Goal: Task Accomplishment & Management: Complete application form

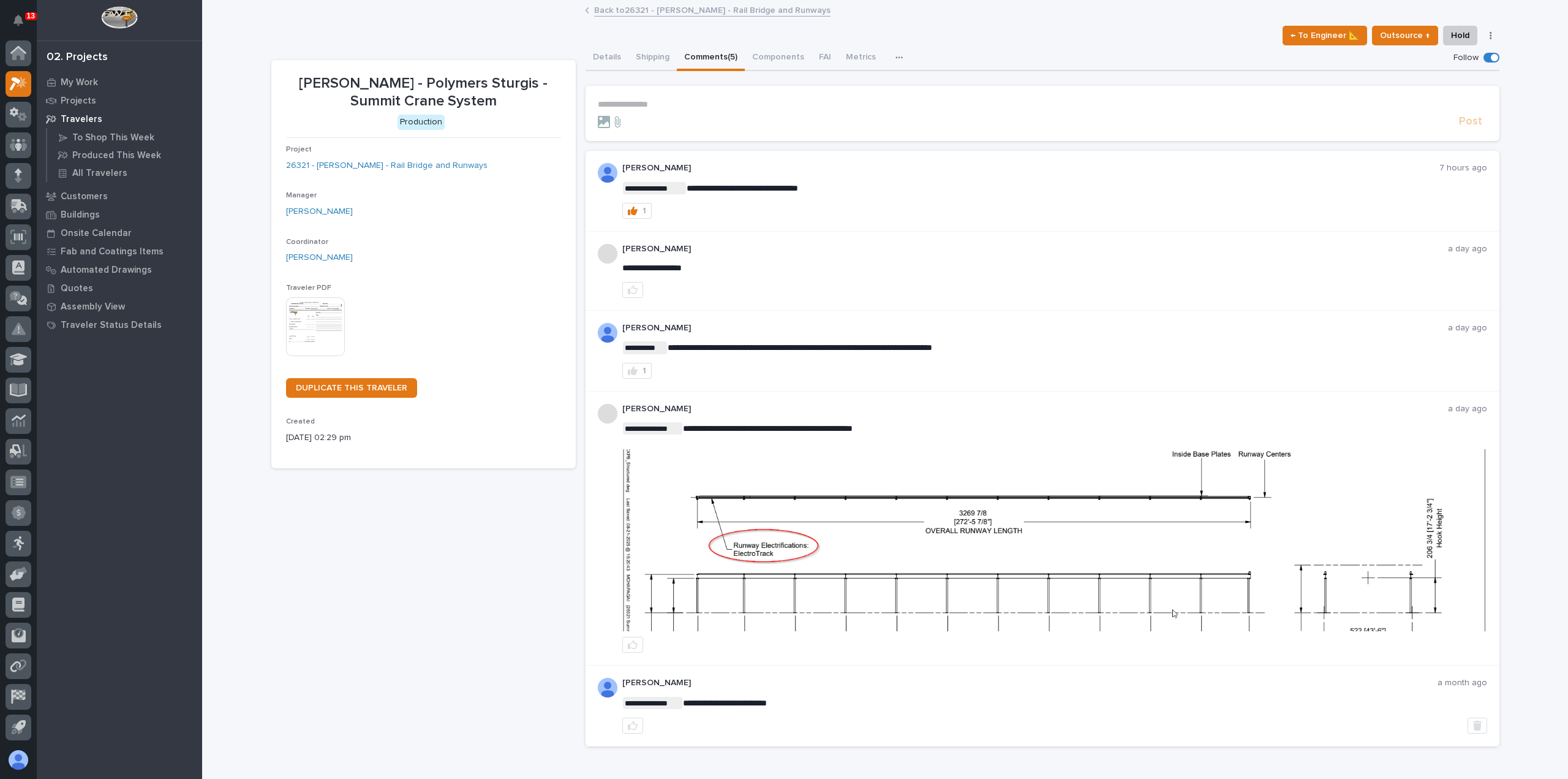
click at [711, 102] on p "**********" at bounding box center [1043, 104] width 890 height 11
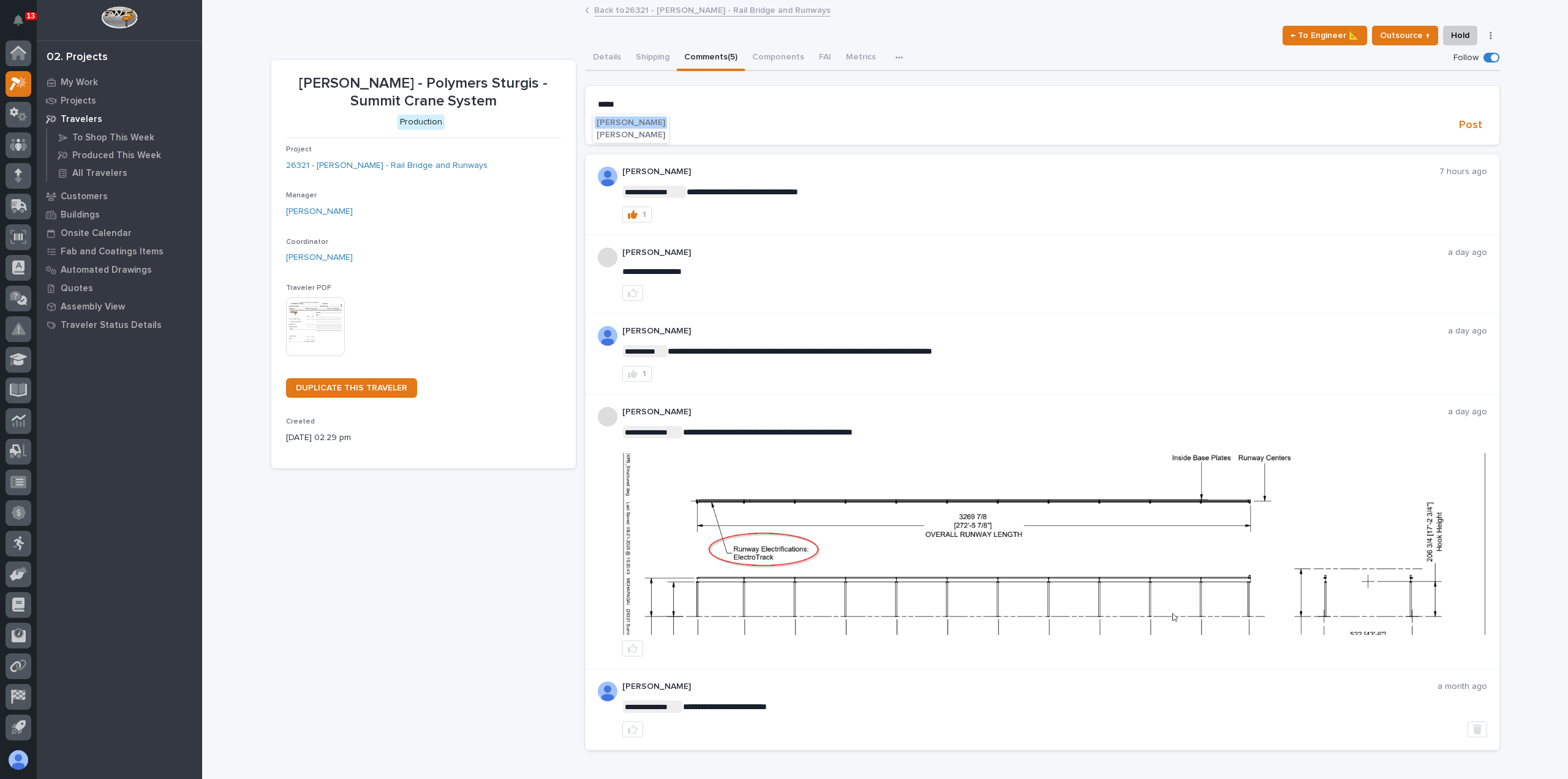
click at [633, 130] on span "[PERSON_NAME]" at bounding box center [631, 134] width 69 height 9
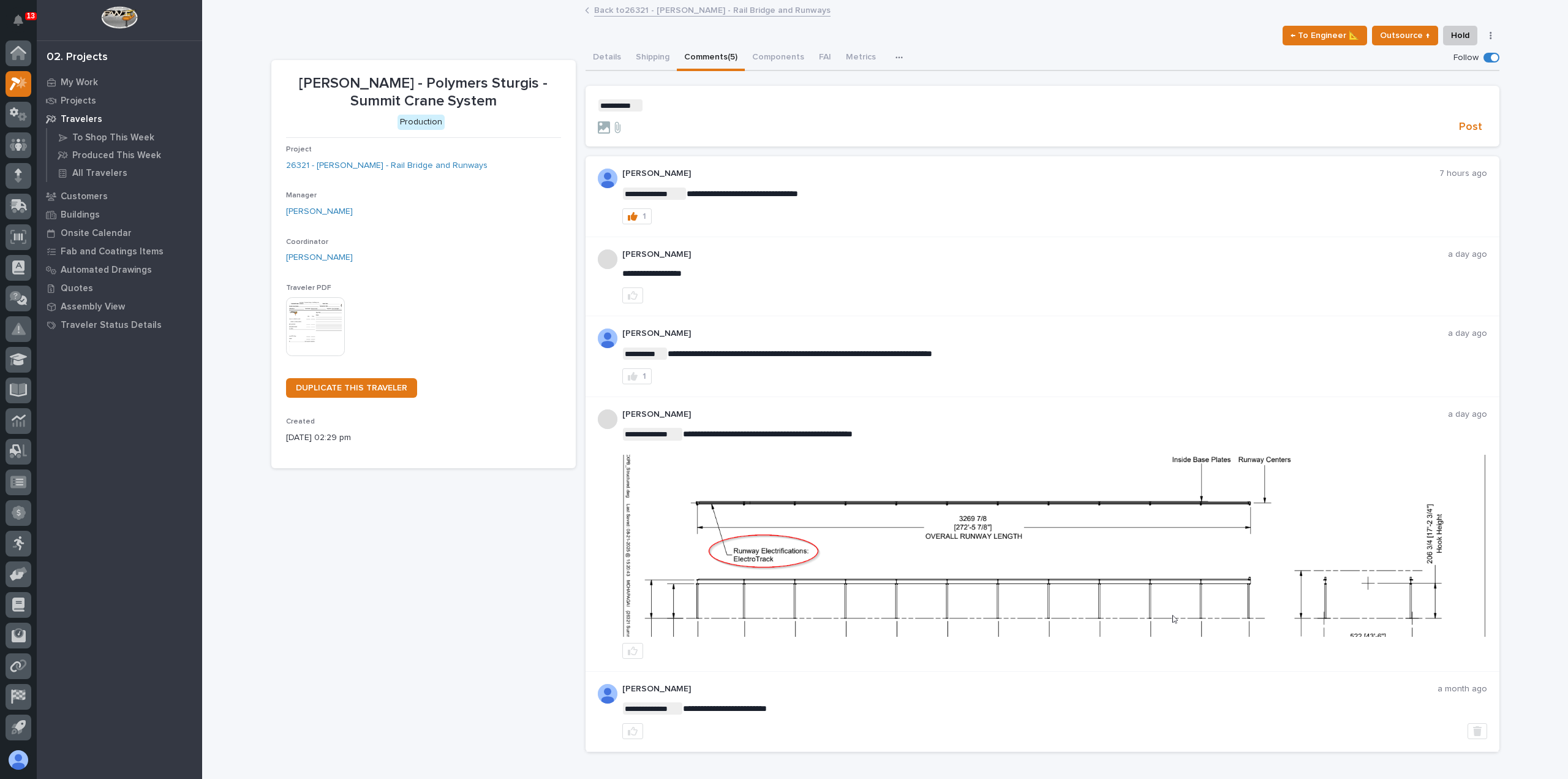
click at [672, 110] on p "﻿ * ********* ﻿ ﻿" at bounding box center [1043, 105] width 890 height 12
click at [1466, 123] on span "Post" at bounding box center [1470, 127] width 23 height 14
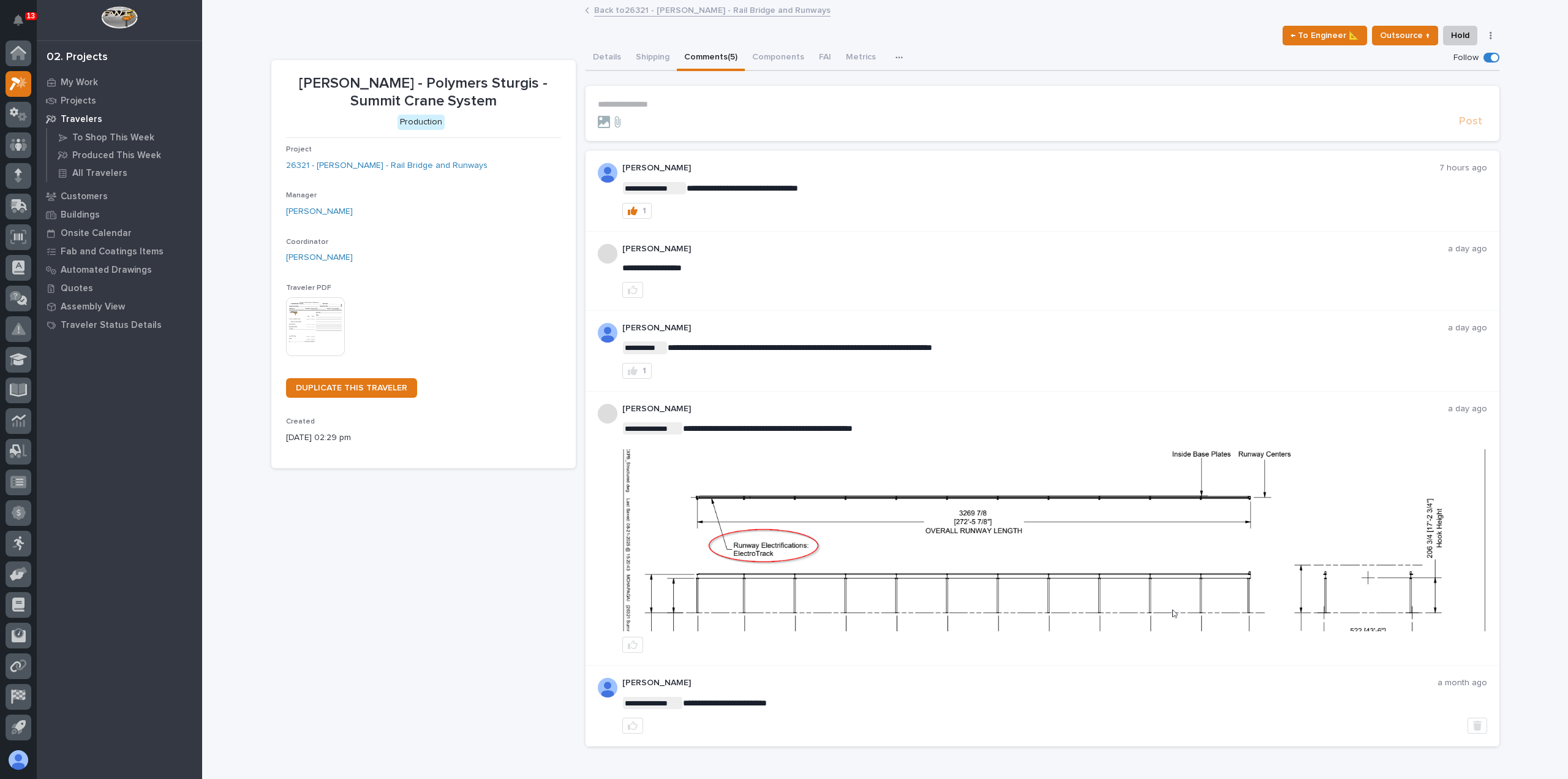
click at [616, 8] on link "Back to 26321 - [PERSON_NAME] - Rail Bridge and Runways" at bounding box center [712, 10] width 236 height 14
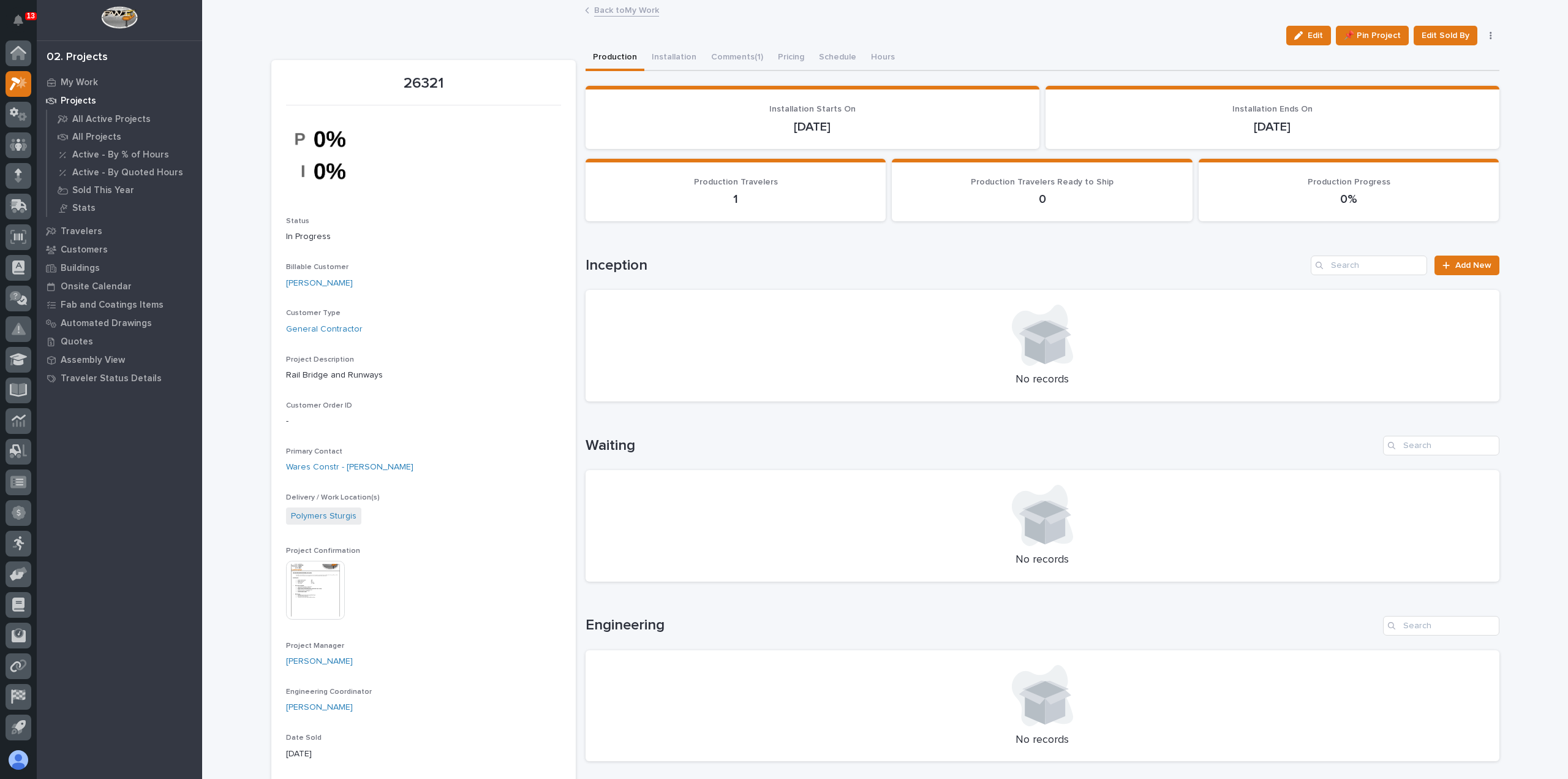
click at [626, 8] on link "Back to My Work" at bounding box center [627, 10] width 65 height 14
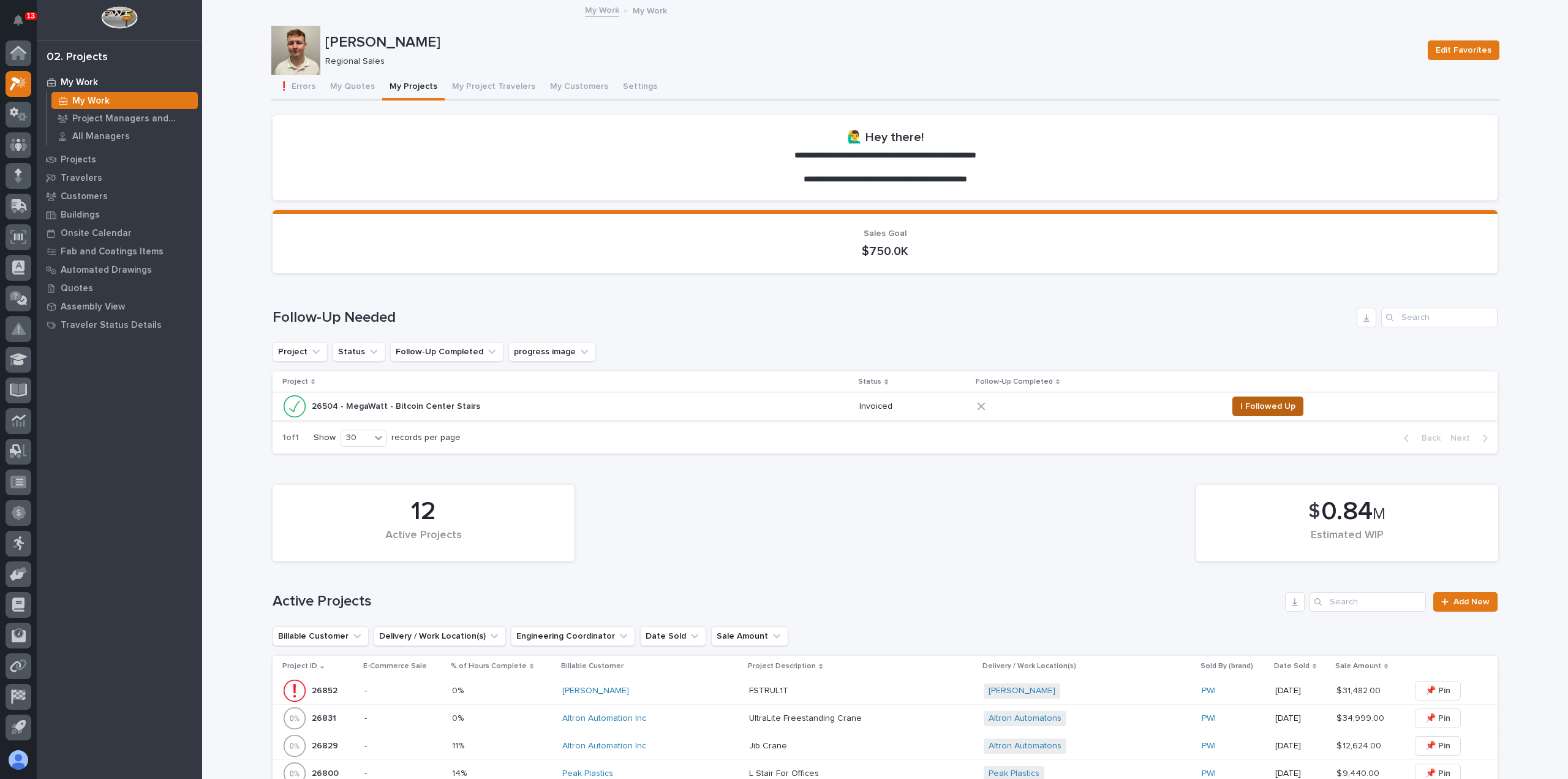
click at [1254, 408] on span "I Followed Up" at bounding box center [1269, 406] width 55 height 14
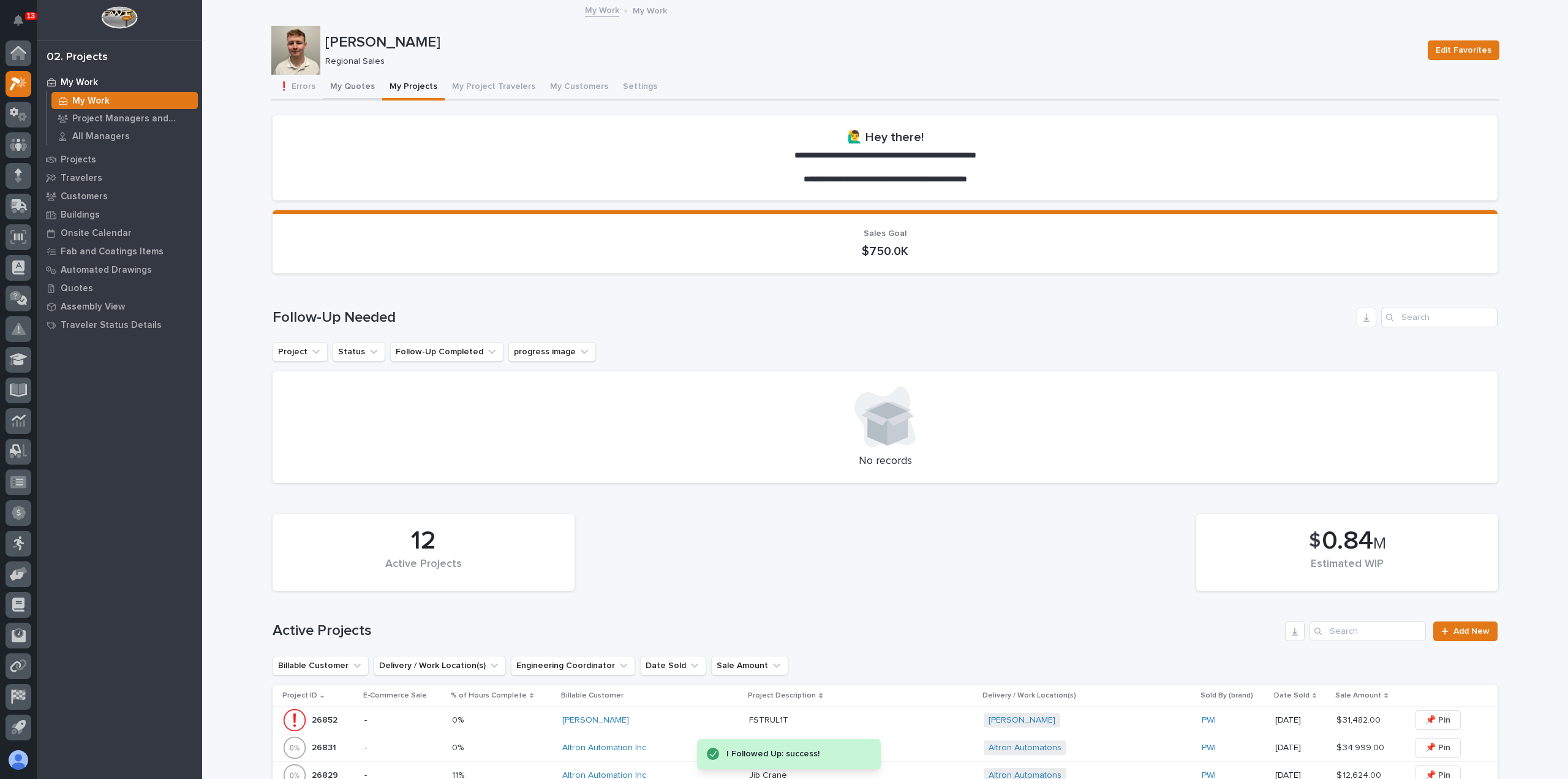
click at [340, 90] on button "My Quotes" at bounding box center [352, 87] width 59 height 26
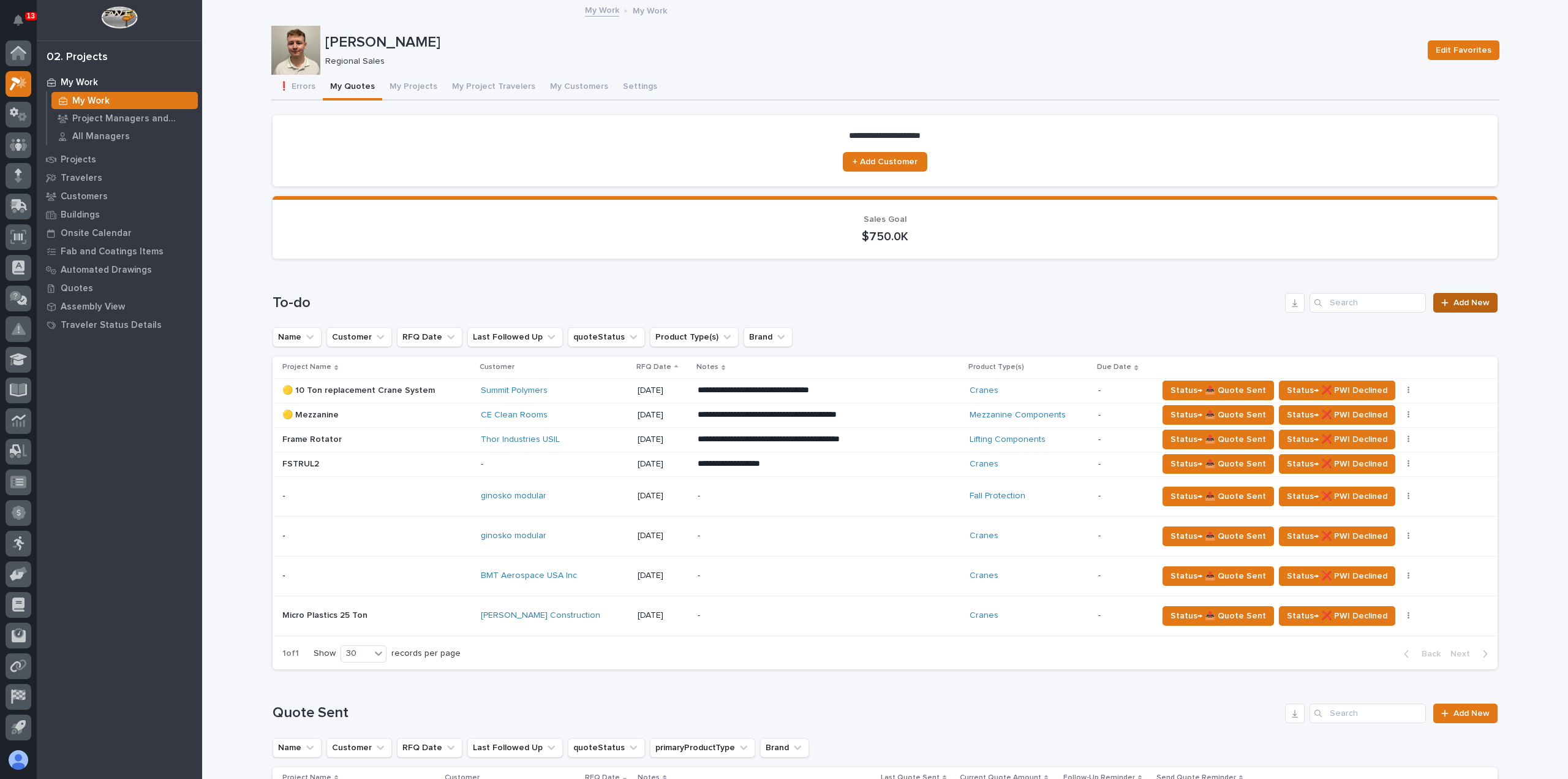
click at [1466, 304] on span "Add New" at bounding box center [1471, 302] width 36 height 9
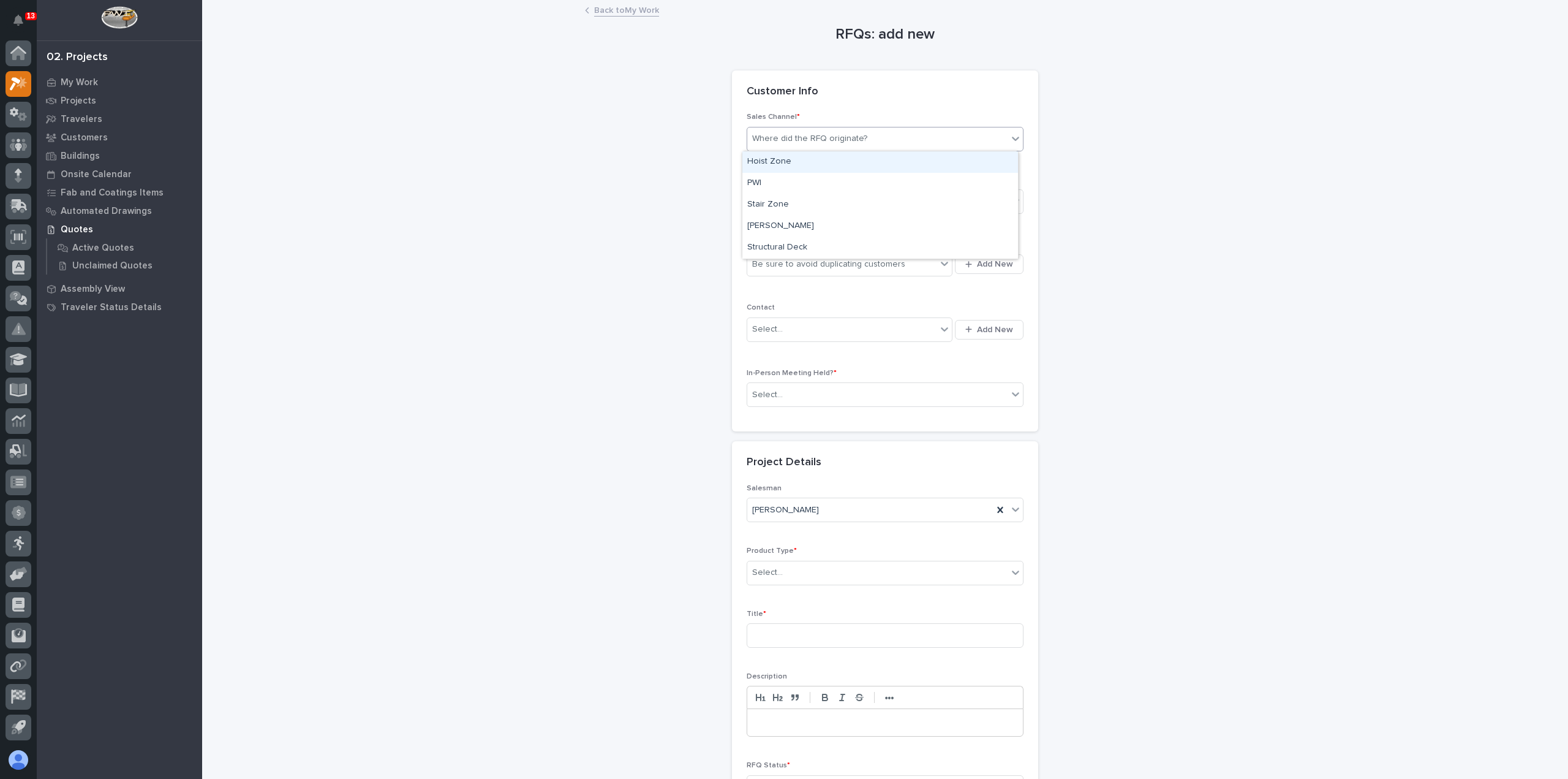
click at [848, 142] on div "Where did the RFQ originate?" at bounding box center [809, 138] width 115 height 12
click at [843, 187] on div "PWI" at bounding box center [880, 184] width 276 height 21
click at [841, 193] on div "Select..." at bounding box center [877, 201] width 260 height 20
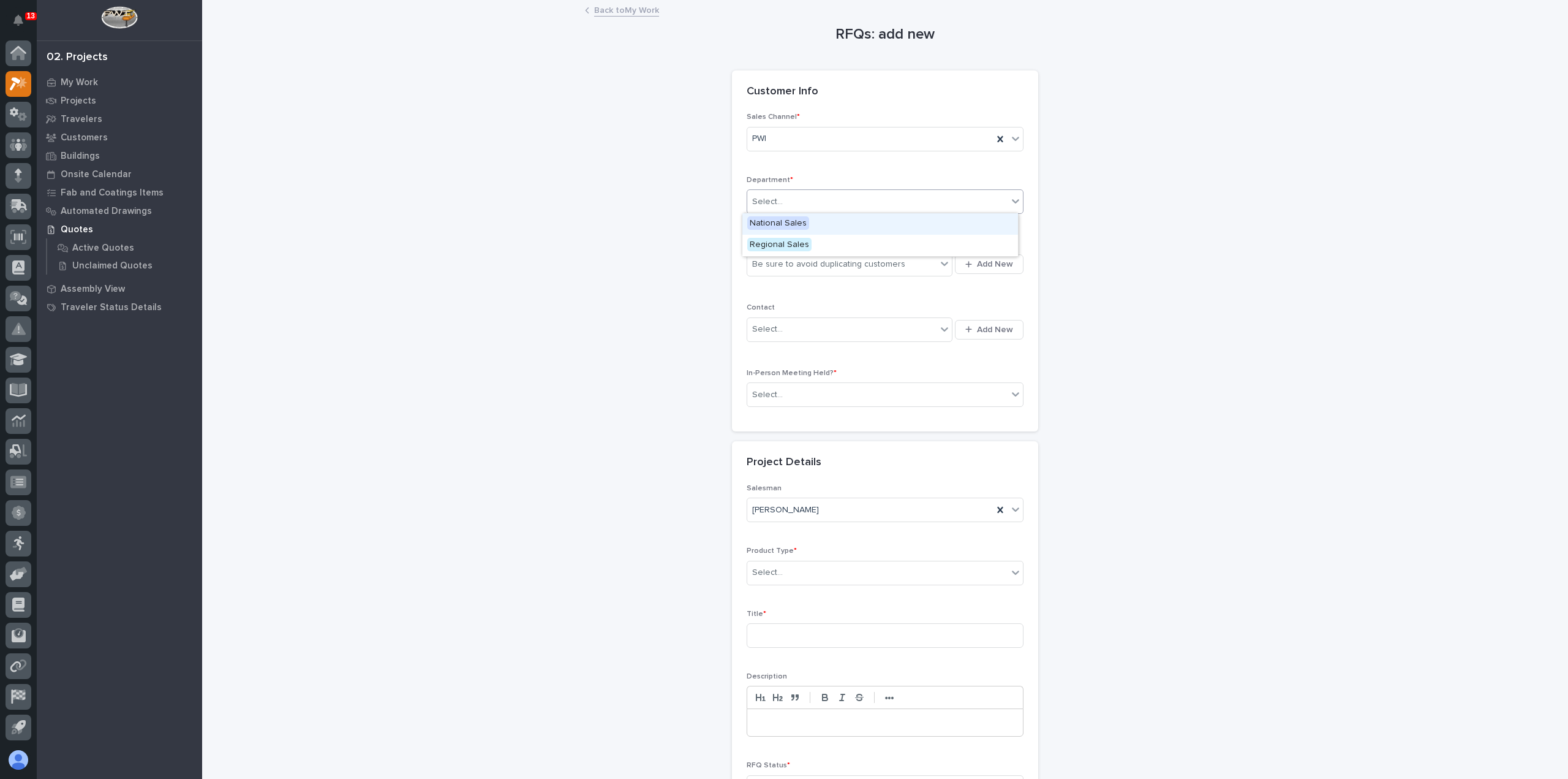
click at [840, 202] on div "Select..." at bounding box center [877, 201] width 260 height 20
click at [839, 206] on div "Select..." at bounding box center [877, 201] width 260 height 20
click at [831, 241] on div "Regional Sales" at bounding box center [880, 245] width 276 height 21
click at [832, 263] on div "Be sure to avoid duplicating customers" at bounding box center [828, 264] width 153 height 12
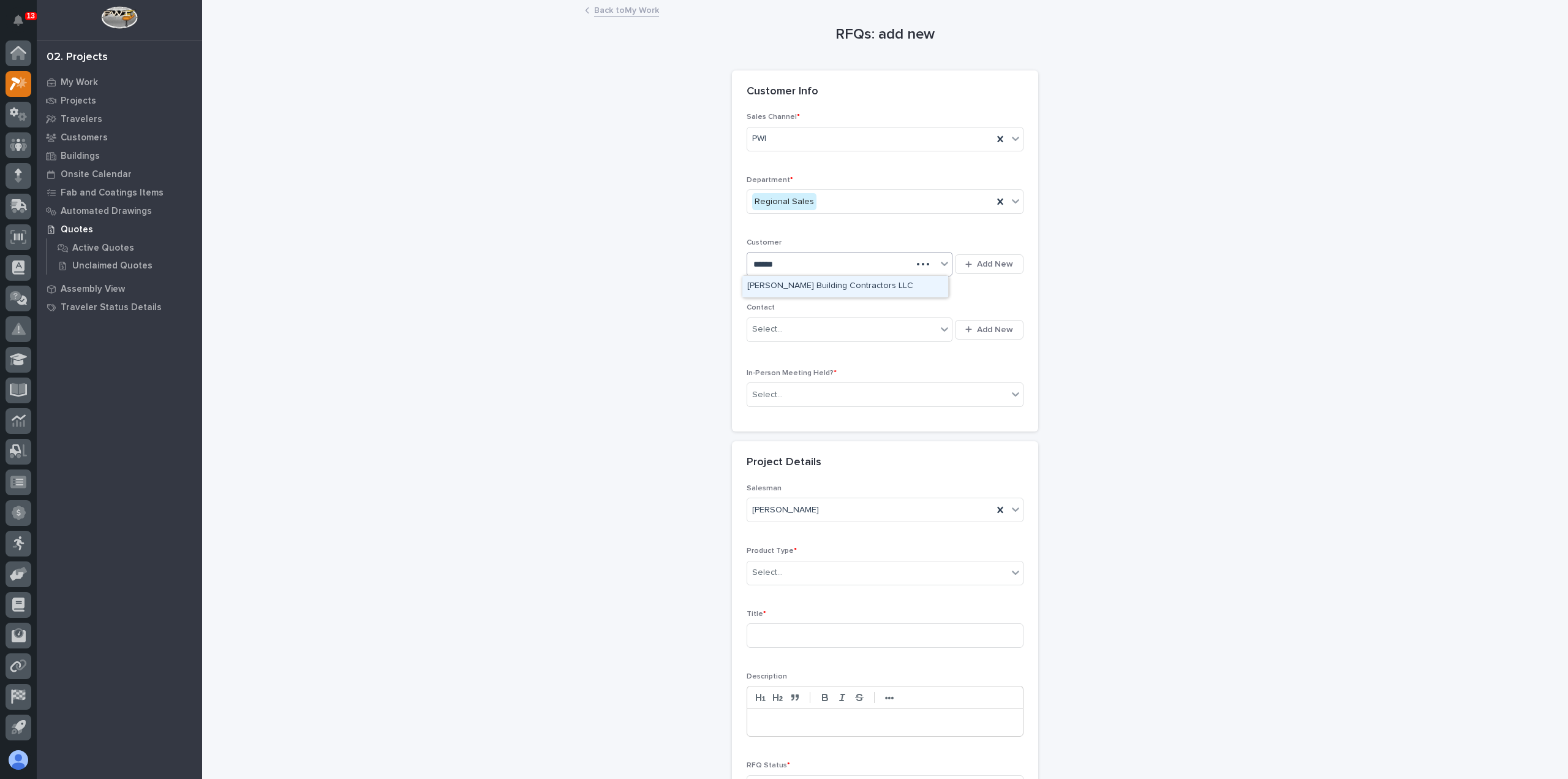
type input "*******"
click at [886, 293] on div "[PERSON_NAME] Building Contractors LLC" at bounding box center [845, 286] width 206 height 21
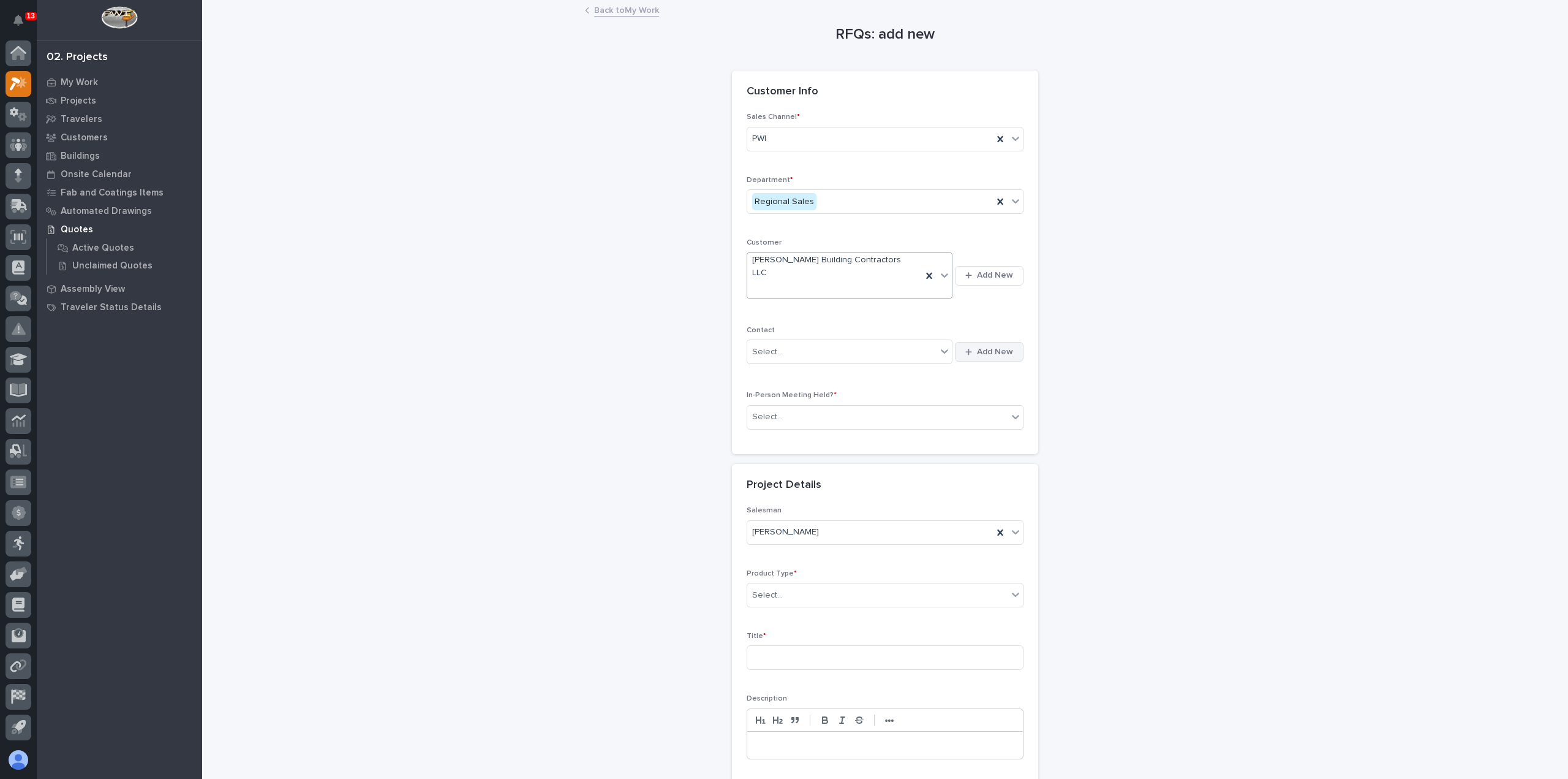
click at [975, 342] on button "Add New" at bounding box center [989, 351] width 69 height 19
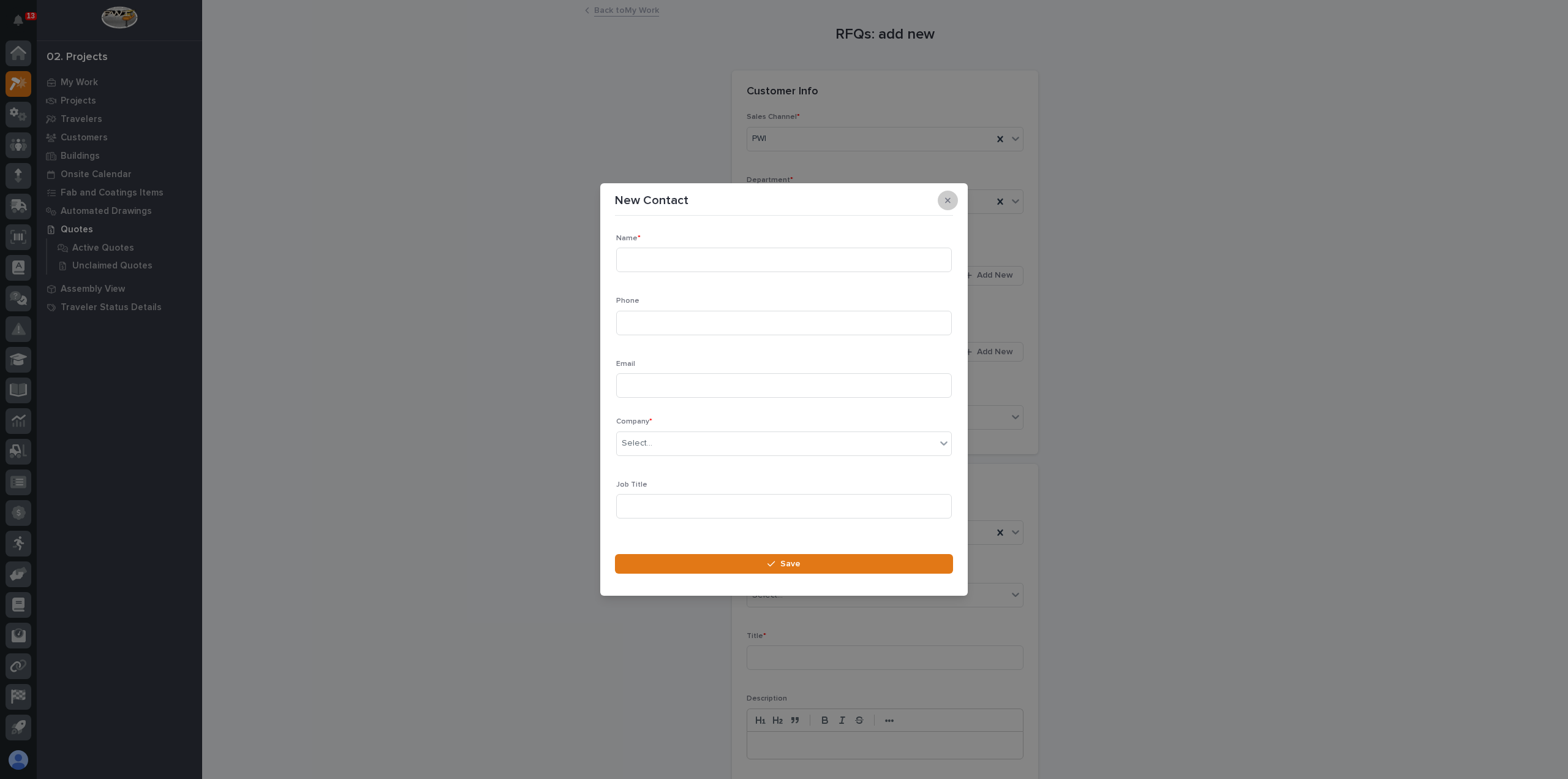
click at [953, 203] on button "button" at bounding box center [947, 200] width 20 height 19
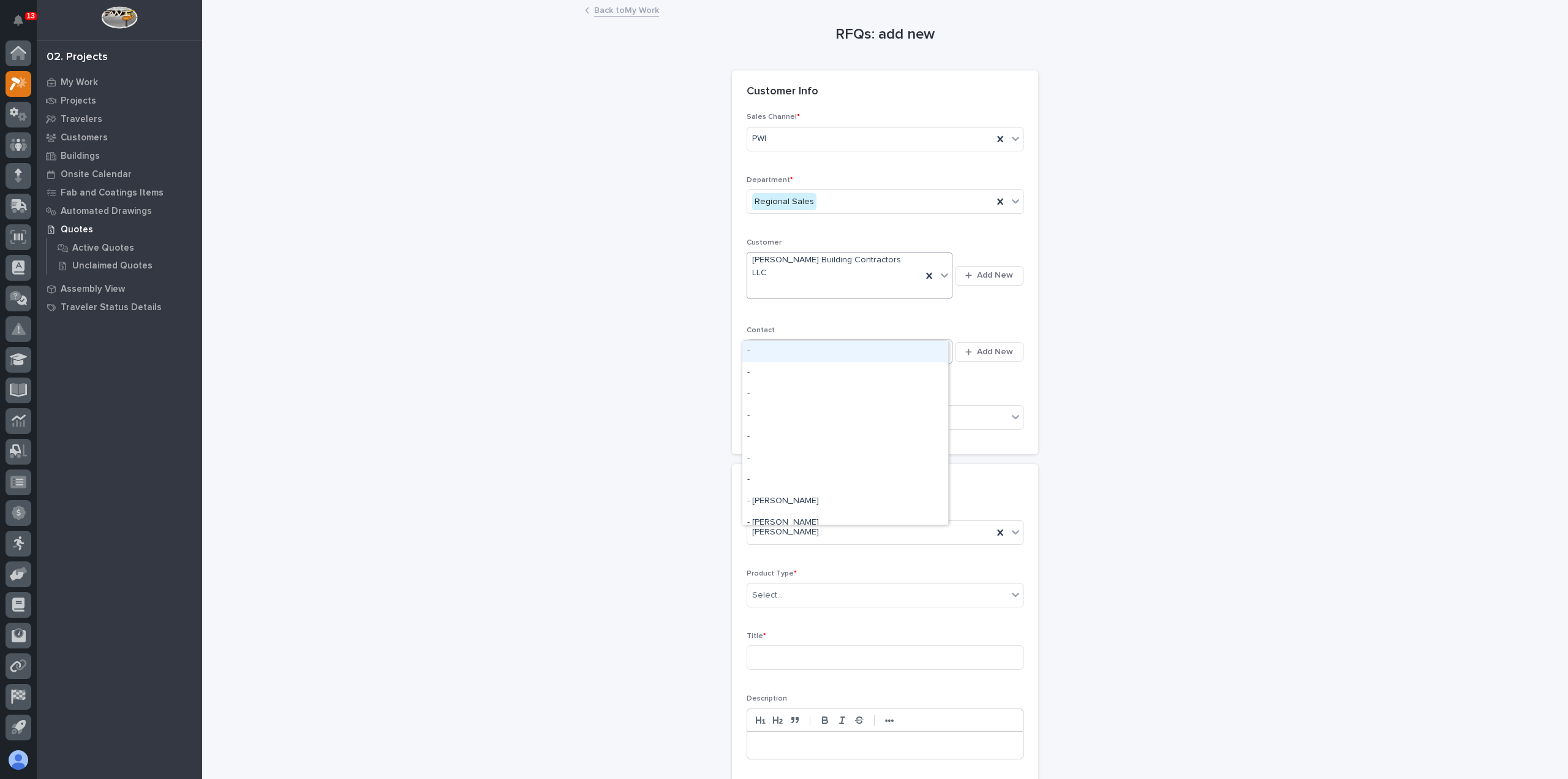
click at [910, 342] on div "Select..." at bounding box center [842, 351] width 189 height 20
type input "**********"
click at [1001, 342] on button "Add New" at bounding box center [989, 351] width 69 height 19
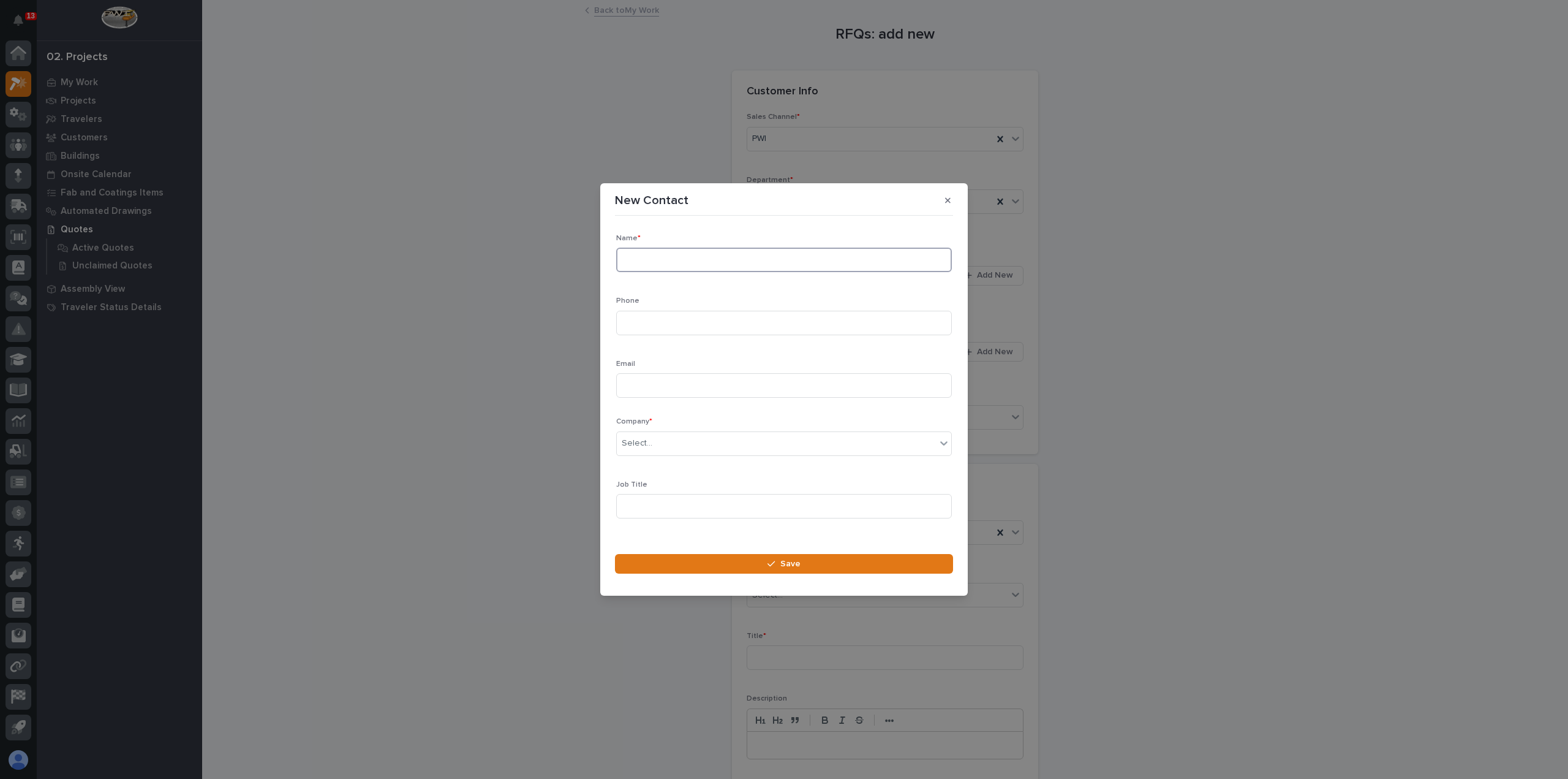
click at [840, 258] on input at bounding box center [784, 260] width 336 height 25
type input "[PERSON_NAME]"
click at [842, 329] on input at bounding box center [784, 323] width 336 height 25
paste input "[PHONE_NUMBER]"
type input "[PHONE_NUMBER]"
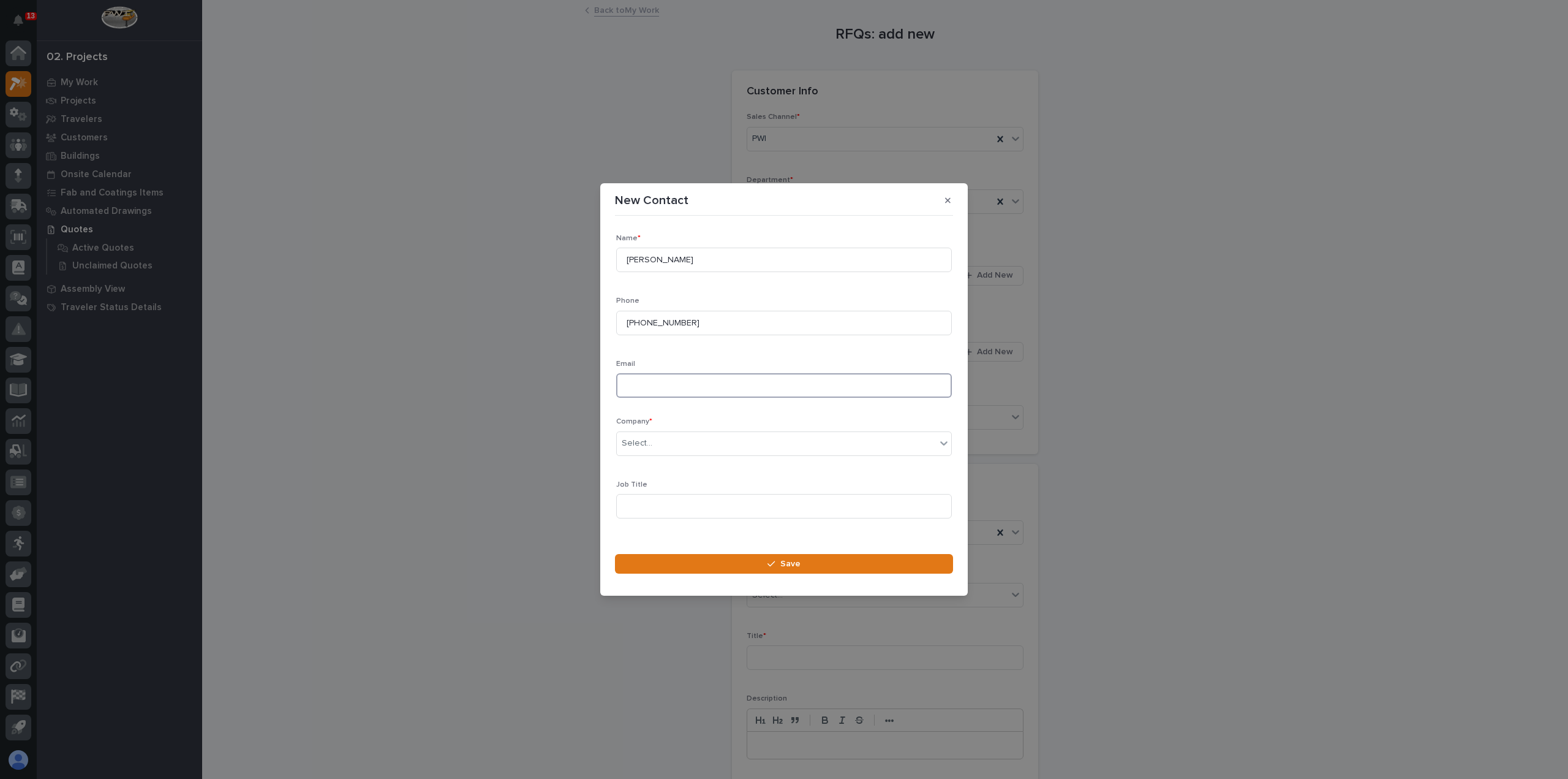
click at [694, 392] on input at bounding box center [784, 386] width 336 height 25
paste input "[EMAIL_ADDRESS][DOMAIN_NAME]"
type input "[EMAIL_ADDRESS][DOMAIN_NAME]"
click at [674, 435] on div "Select..." at bounding box center [777, 443] width 320 height 20
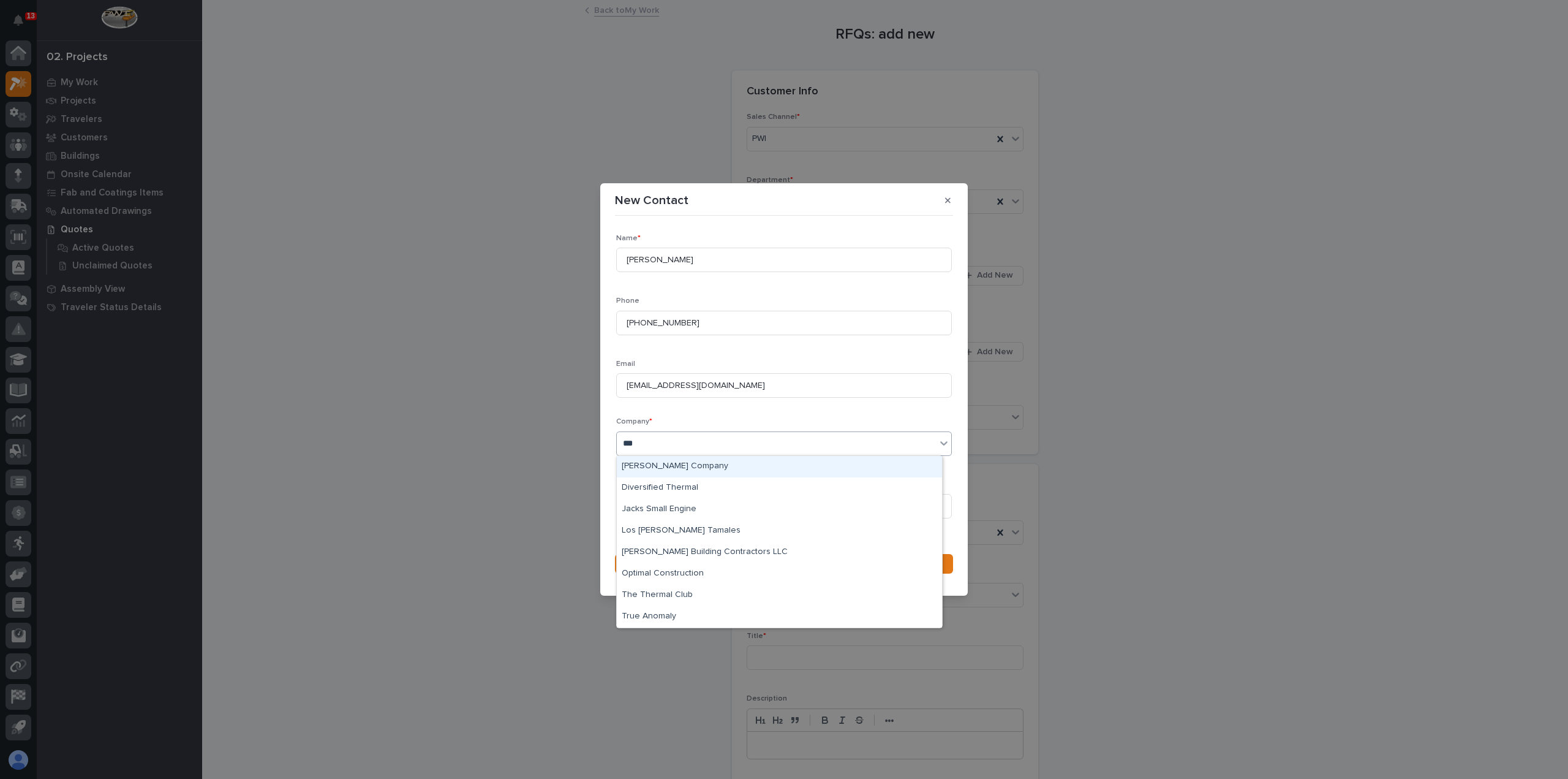
type input "****"
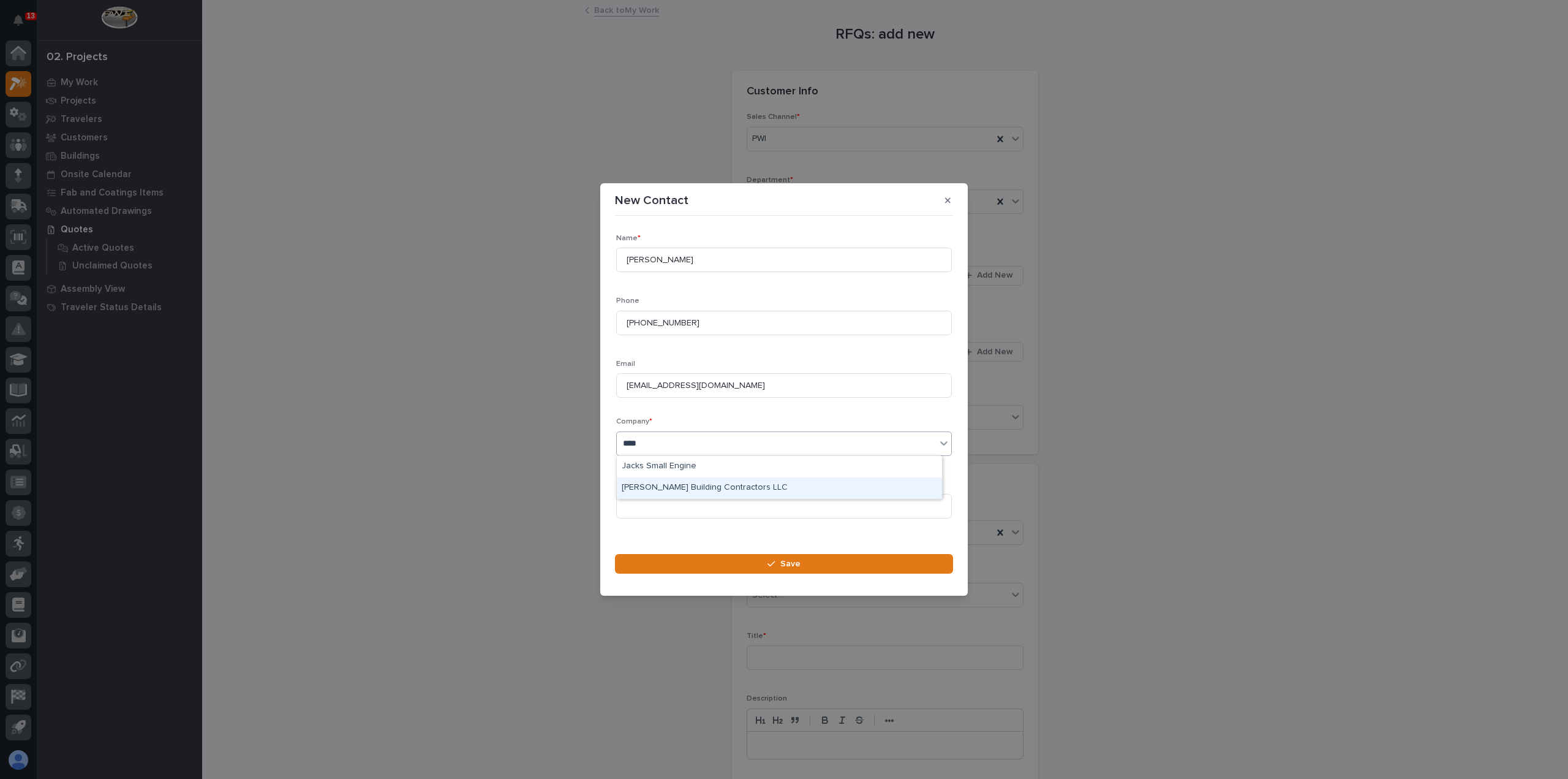
click at [704, 486] on div "[PERSON_NAME] Building Contractors LLC" at bounding box center [780, 488] width 325 height 21
click at [704, 504] on input at bounding box center [784, 506] width 336 height 25
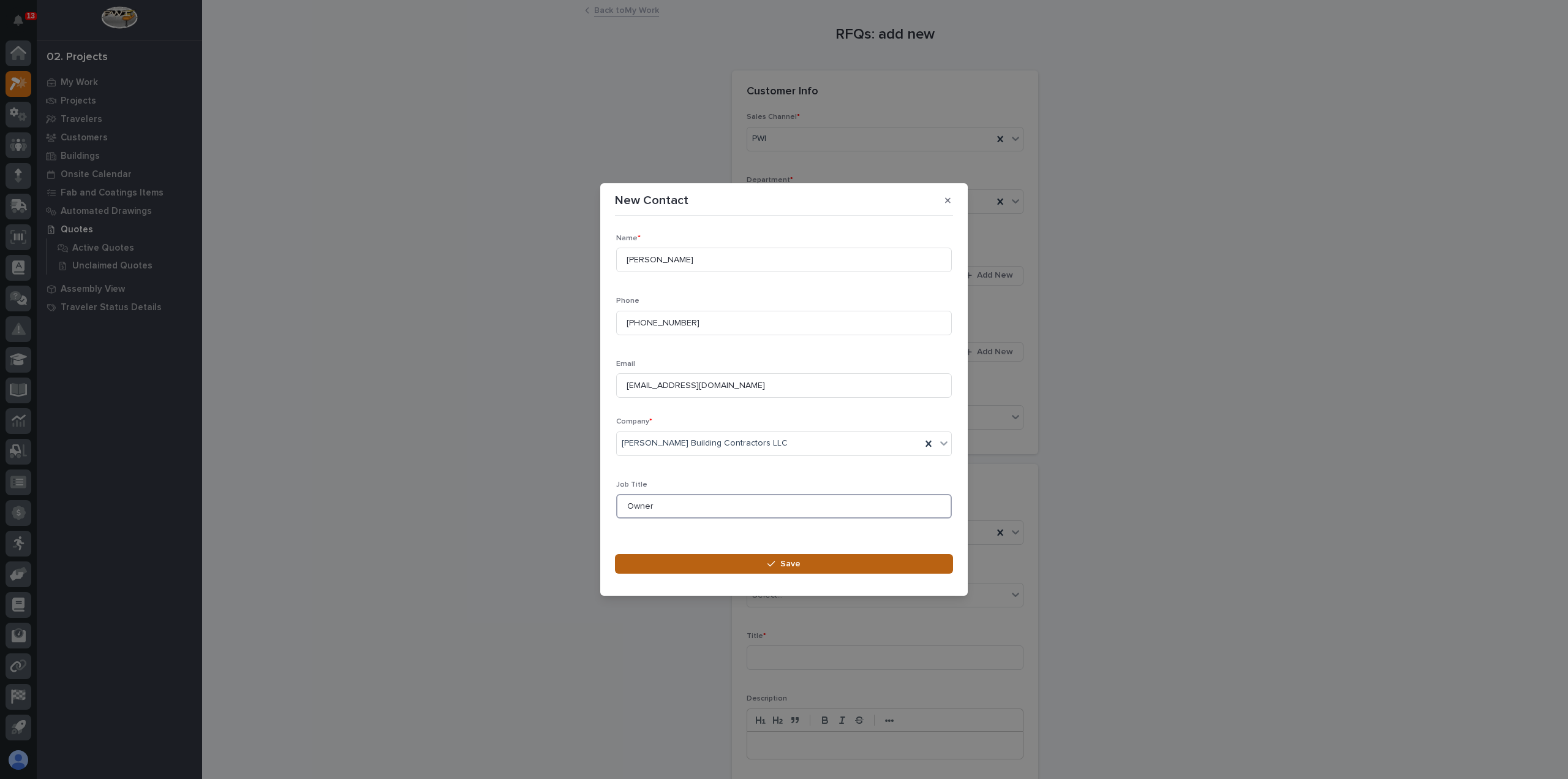
type input "Owner"
click at [728, 569] on button "Save" at bounding box center [784, 564] width 338 height 19
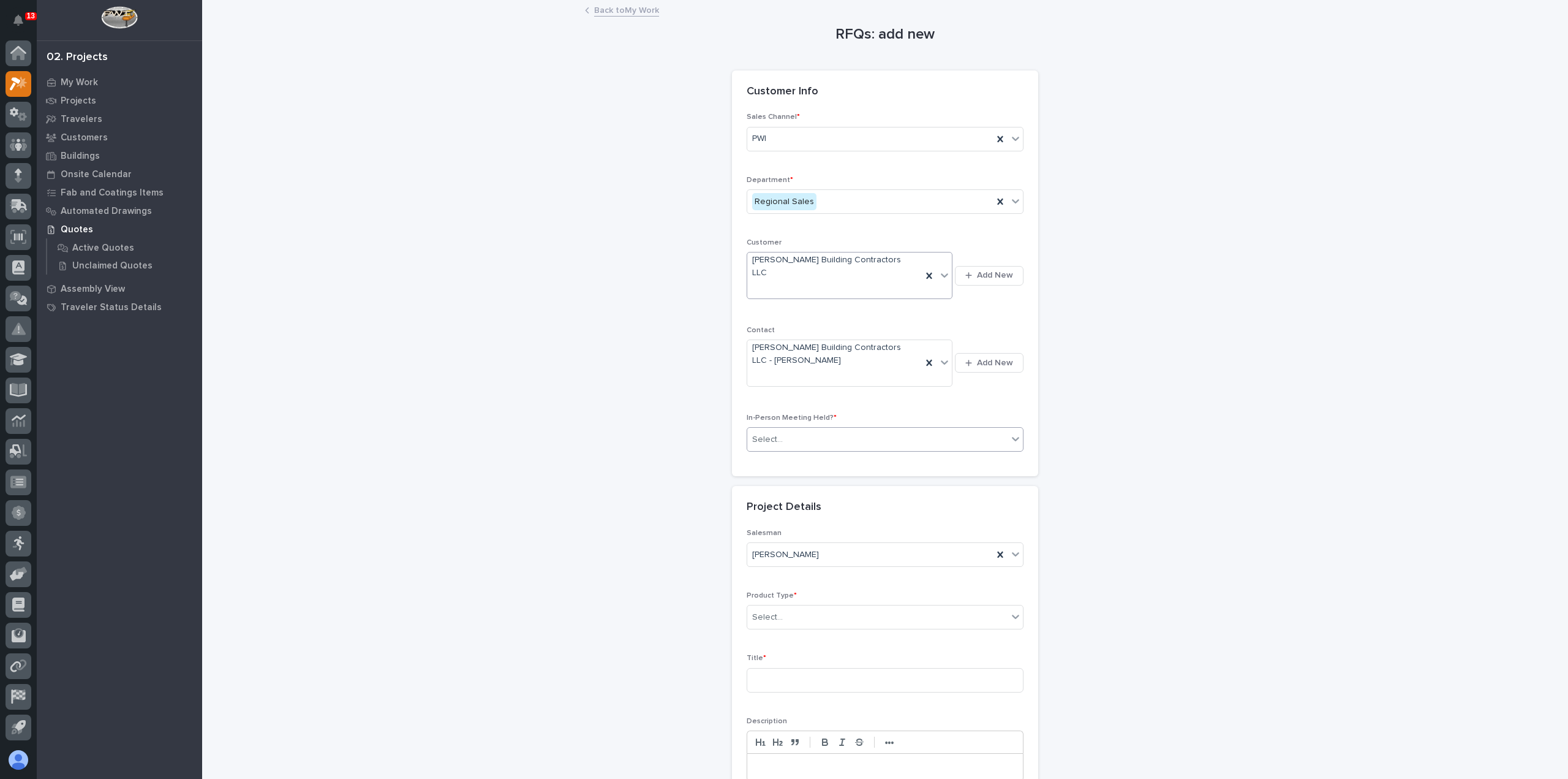
click at [818, 430] on div "Select..." at bounding box center [877, 439] width 260 height 20
click at [794, 456] on div "No" at bounding box center [880, 459] width 276 height 21
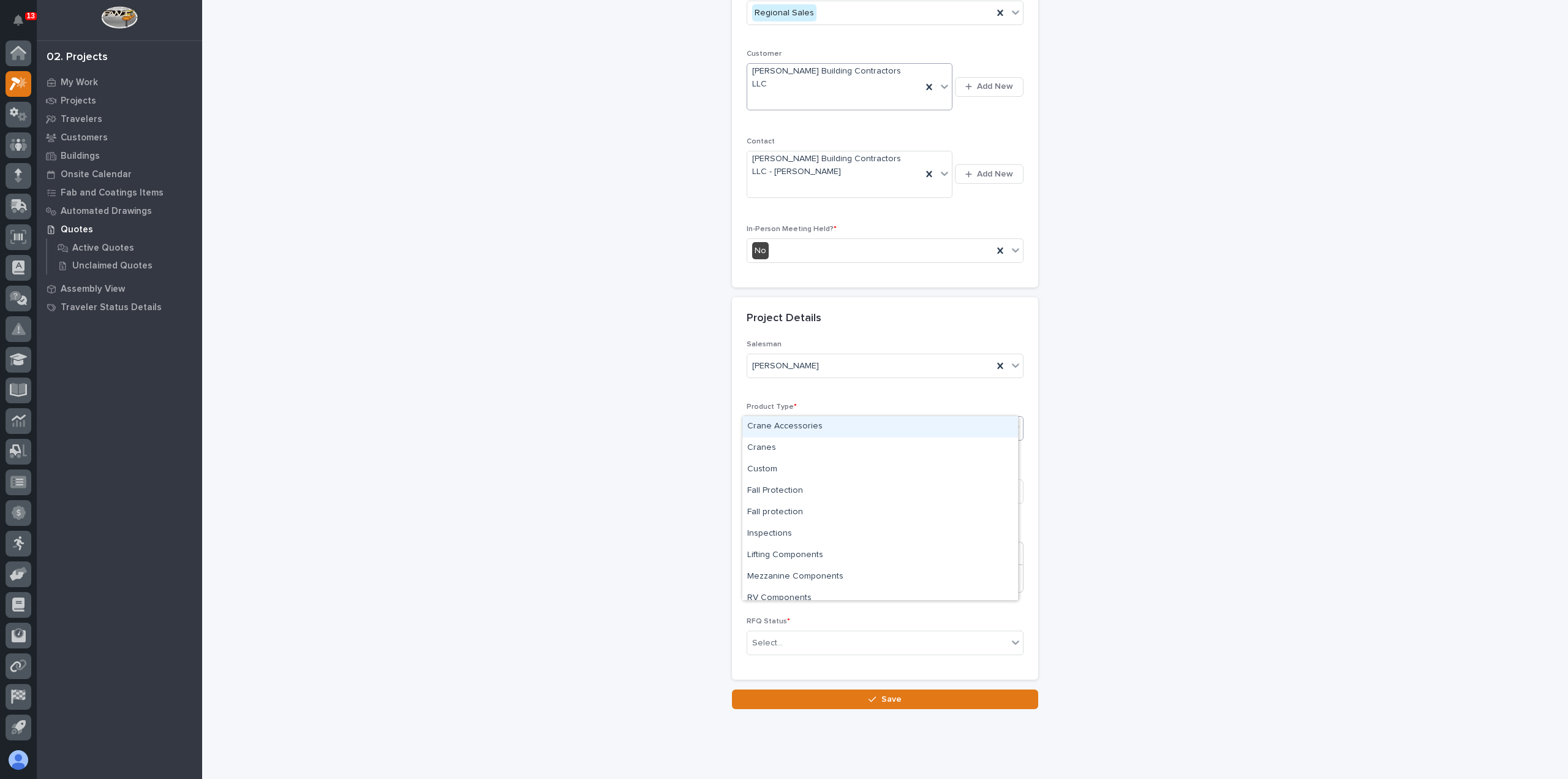
click at [809, 418] on div "Select..." at bounding box center [877, 428] width 260 height 20
click at [825, 553] on div "Mezzanine Components" at bounding box center [880, 546] width 276 height 21
click at [817, 479] on input at bounding box center [885, 492] width 276 height 25
click at [803, 479] on input at bounding box center [885, 492] width 276 height 25
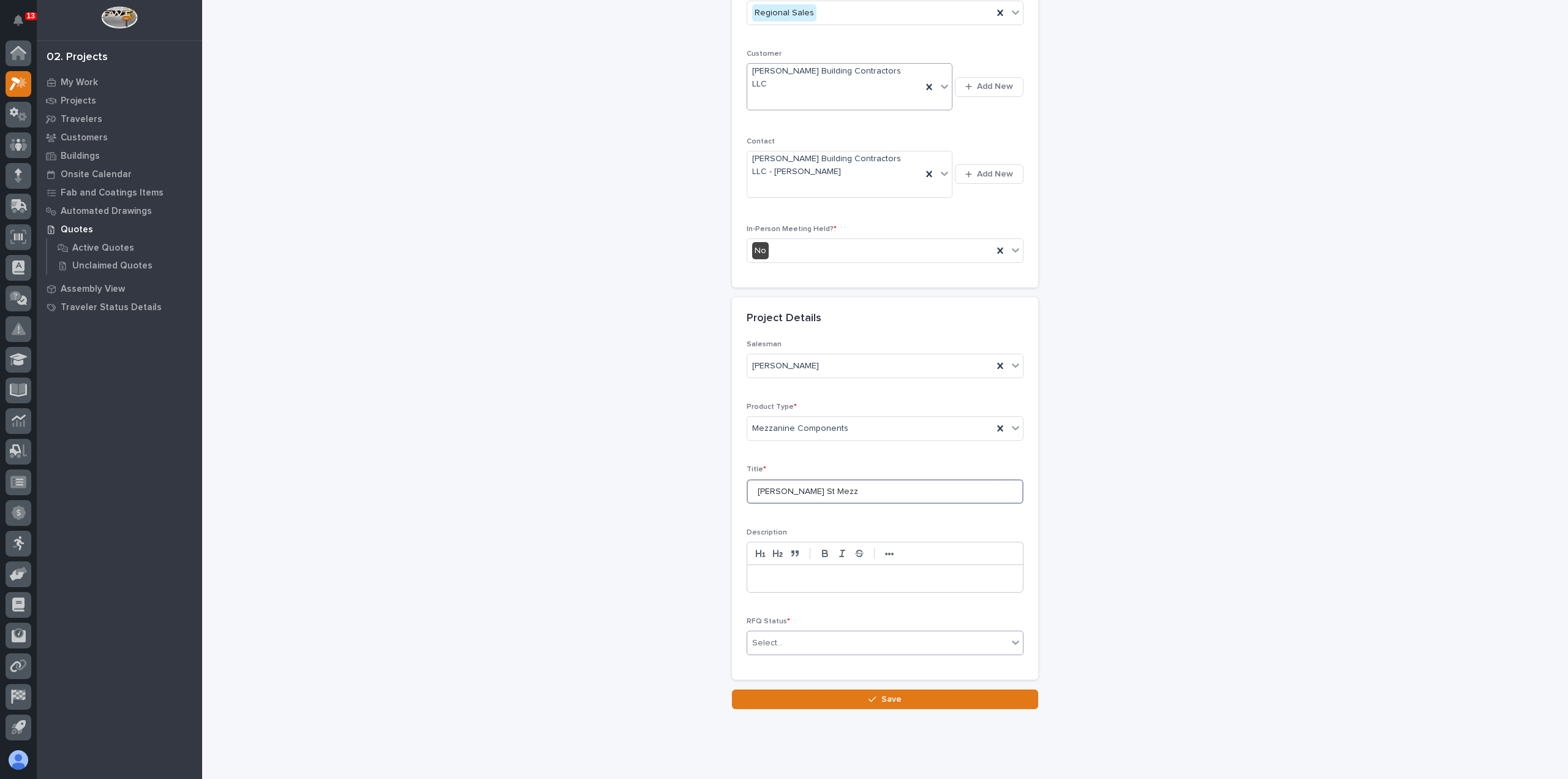
type input "[PERSON_NAME] St Mezz"
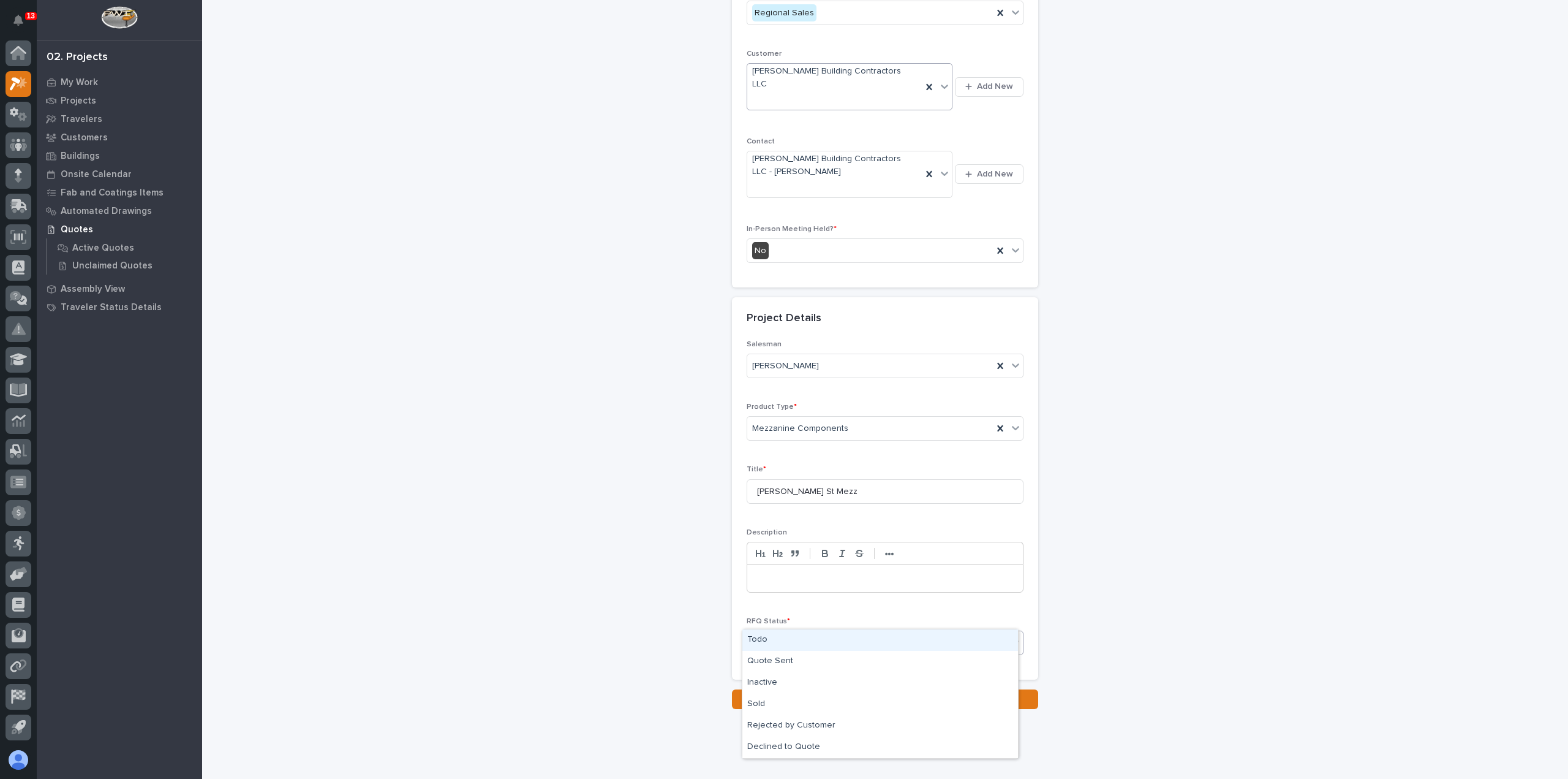
click at [784, 638] on input "text" at bounding box center [784, 643] width 1 height 11
click at [778, 644] on div "Todo" at bounding box center [880, 640] width 276 height 21
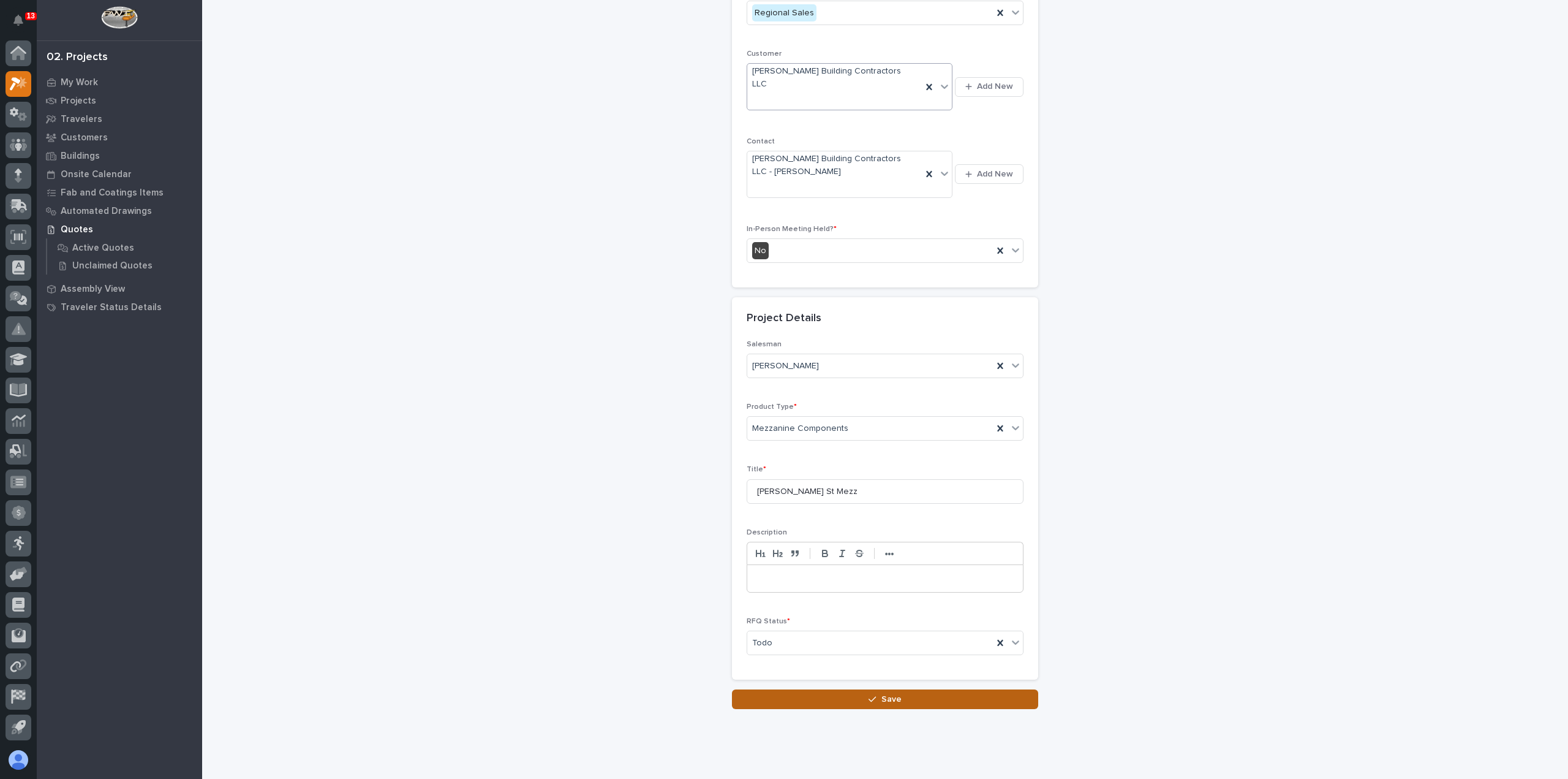
click at [786, 689] on button "Save" at bounding box center [885, 699] width 306 height 19
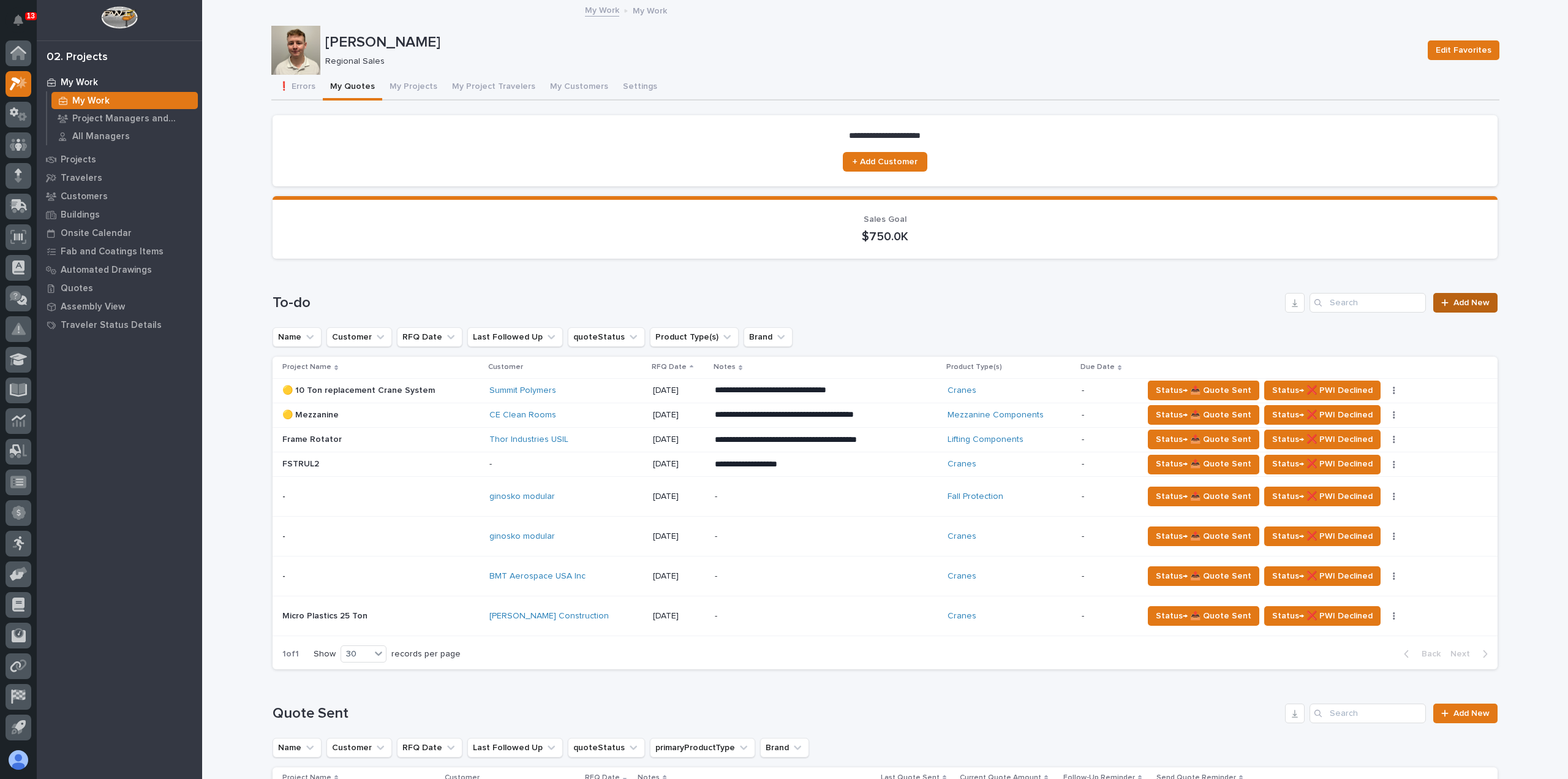
click at [1468, 302] on span "Add New" at bounding box center [1471, 302] width 36 height 9
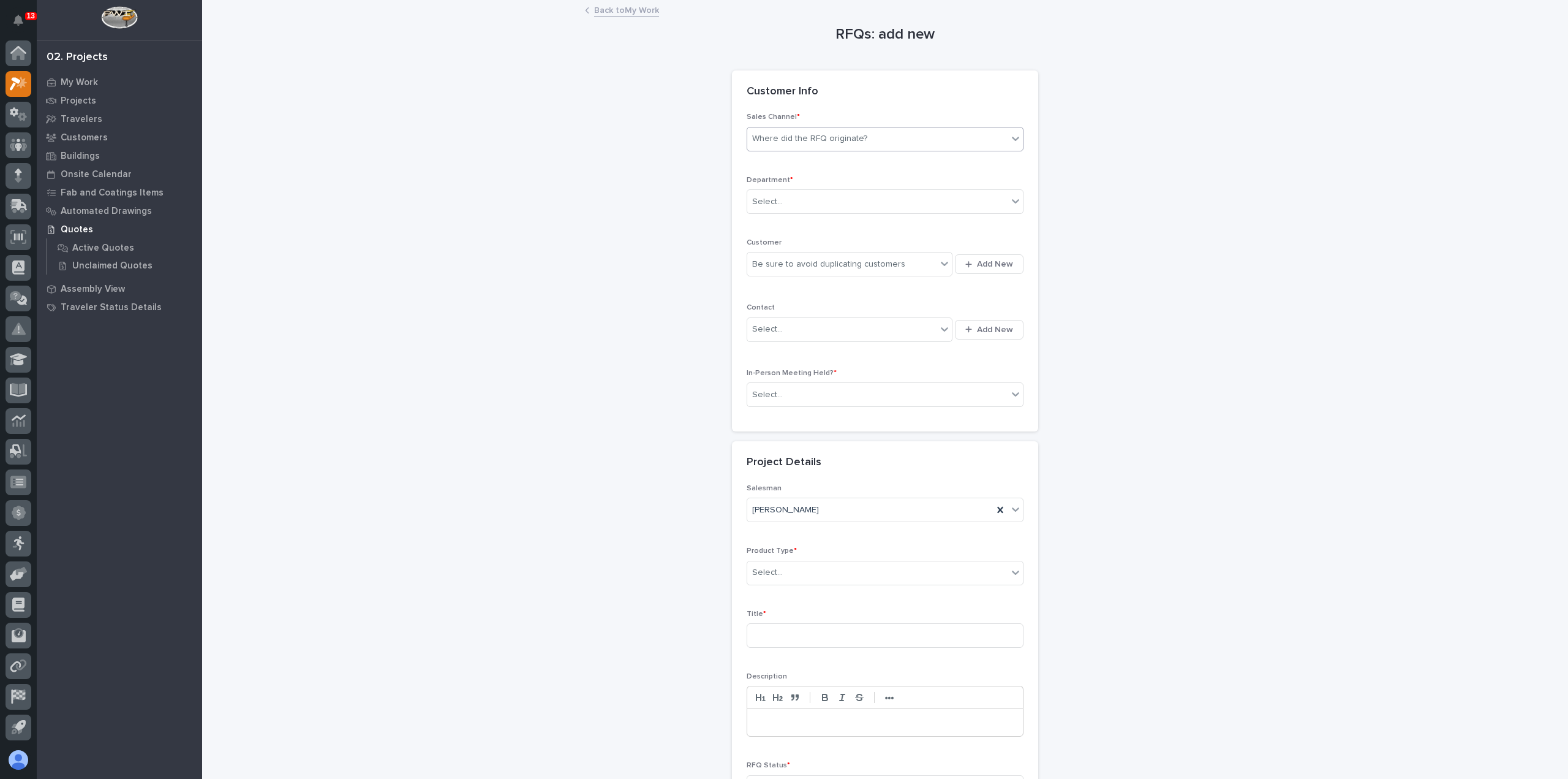
click at [846, 136] on div "Where did the RFQ originate?" at bounding box center [809, 138] width 115 height 12
click at [845, 185] on div "PWI" at bounding box center [880, 184] width 276 height 21
click at [844, 202] on div "Select..." at bounding box center [877, 201] width 260 height 20
click at [843, 250] on div "Regional Sales" at bounding box center [880, 245] width 276 height 21
click at [844, 258] on div "Be sure to avoid duplicating customers" at bounding box center [828, 264] width 153 height 12
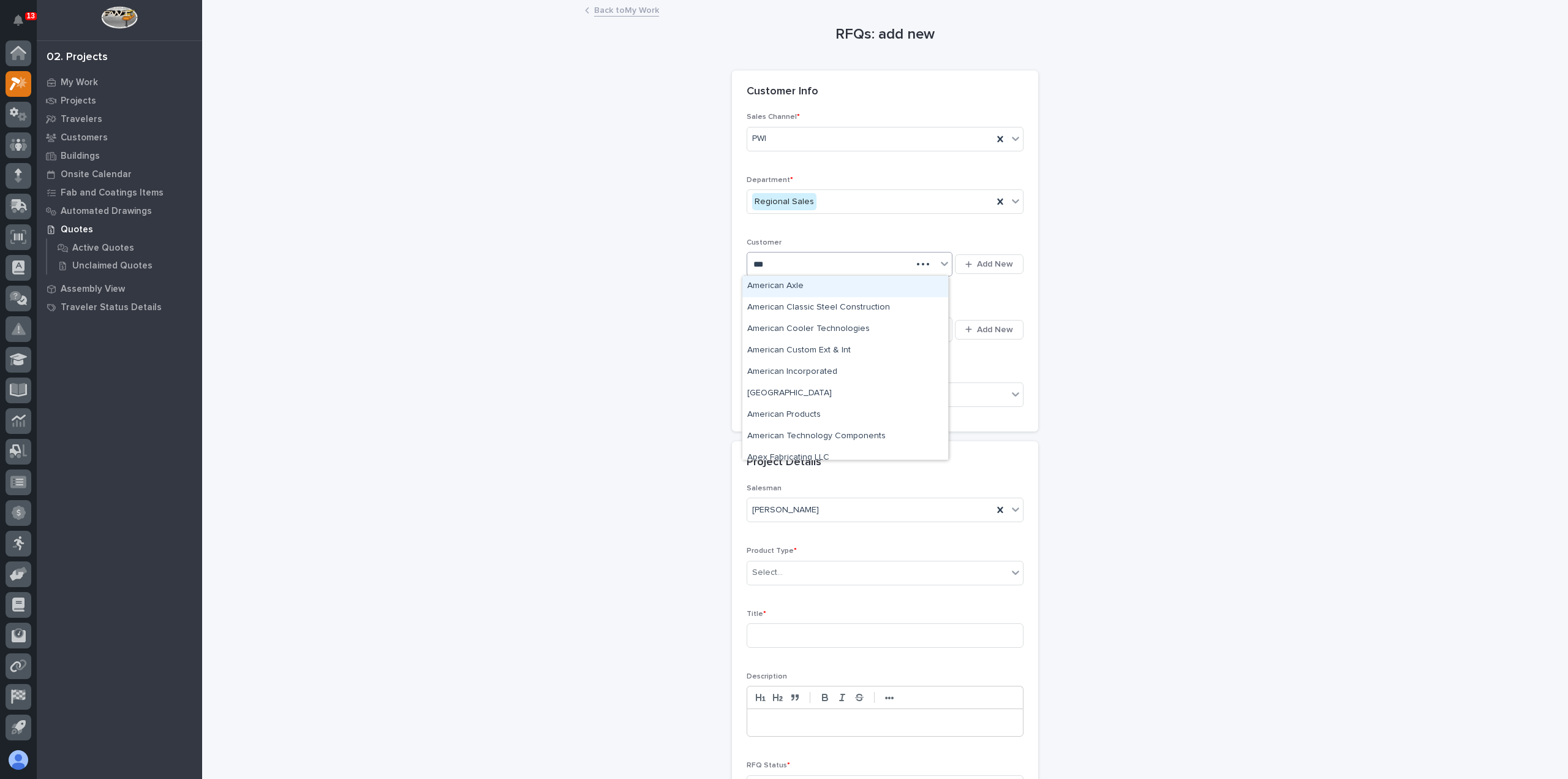
type input "****"
click at [866, 425] on div "Rich Specialty Trailers" at bounding box center [845, 415] width 206 height 21
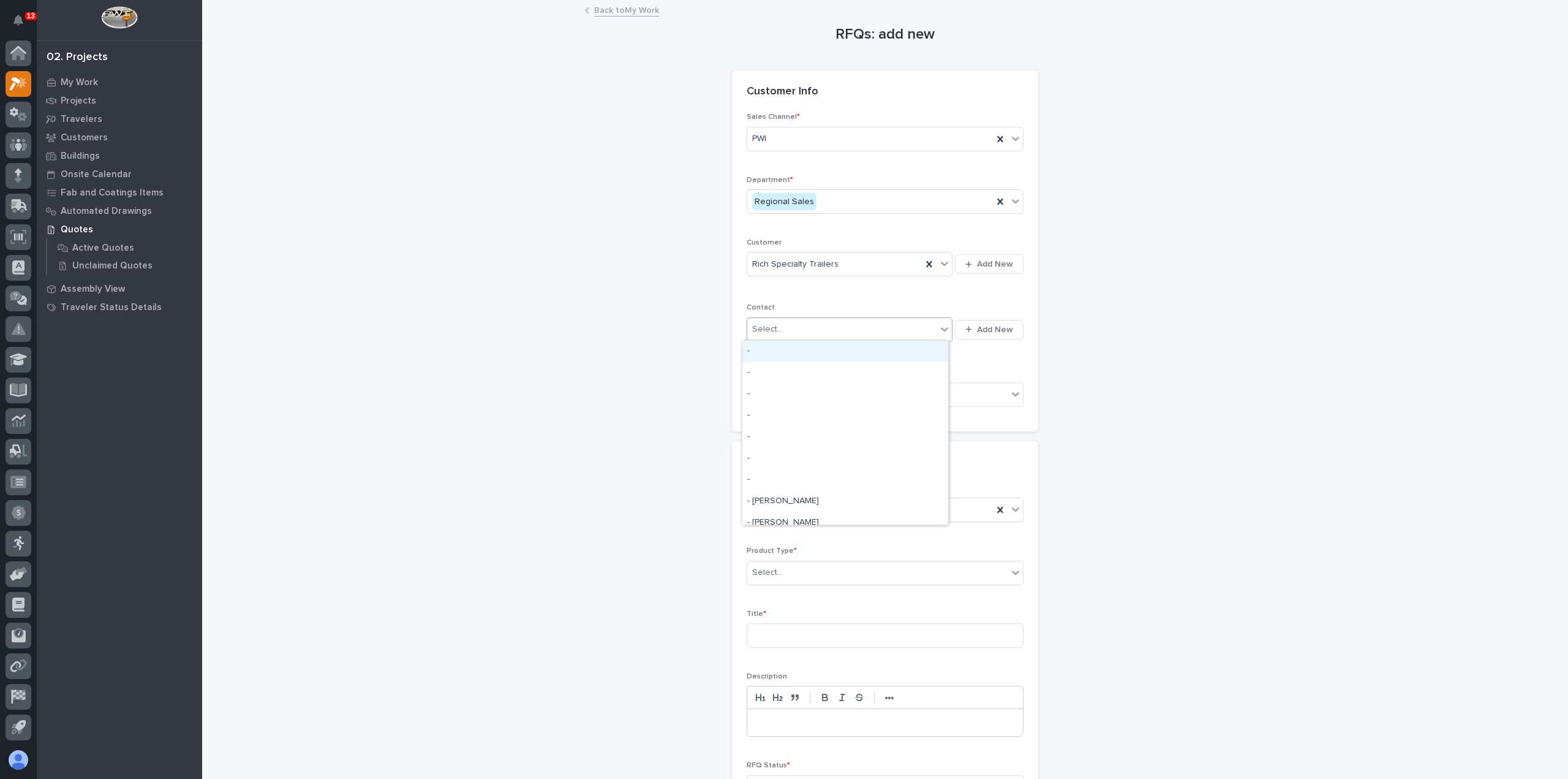
click at [912, 335] on div "Select..." at bounding box center [842, 329] width 189 height 20
type input "**********"
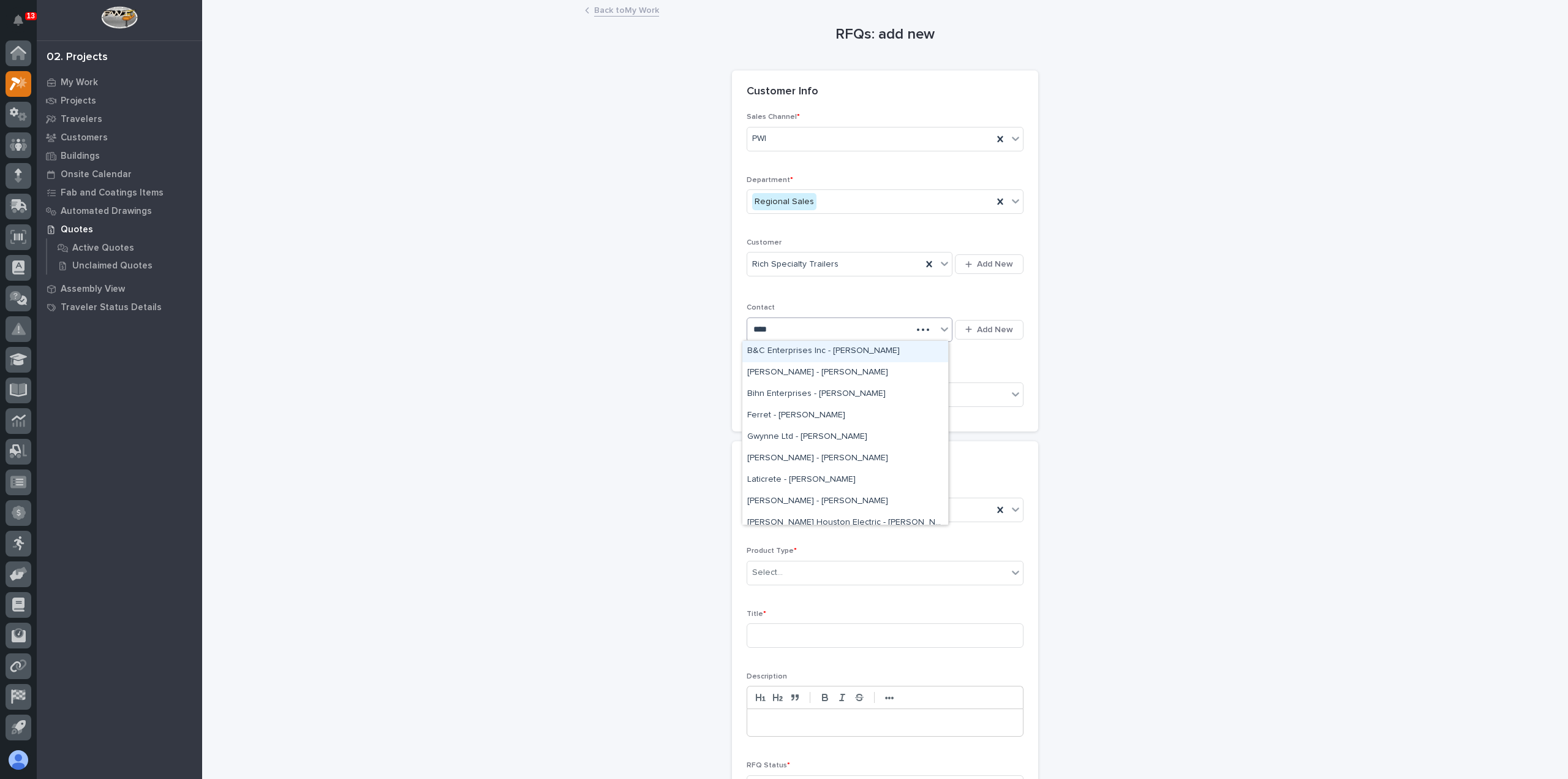
type input "****"
click at [855, 452] on div "Rich Trailers - [PERSON_NAME]" at bounding box center [845, 458] width 206 height 21
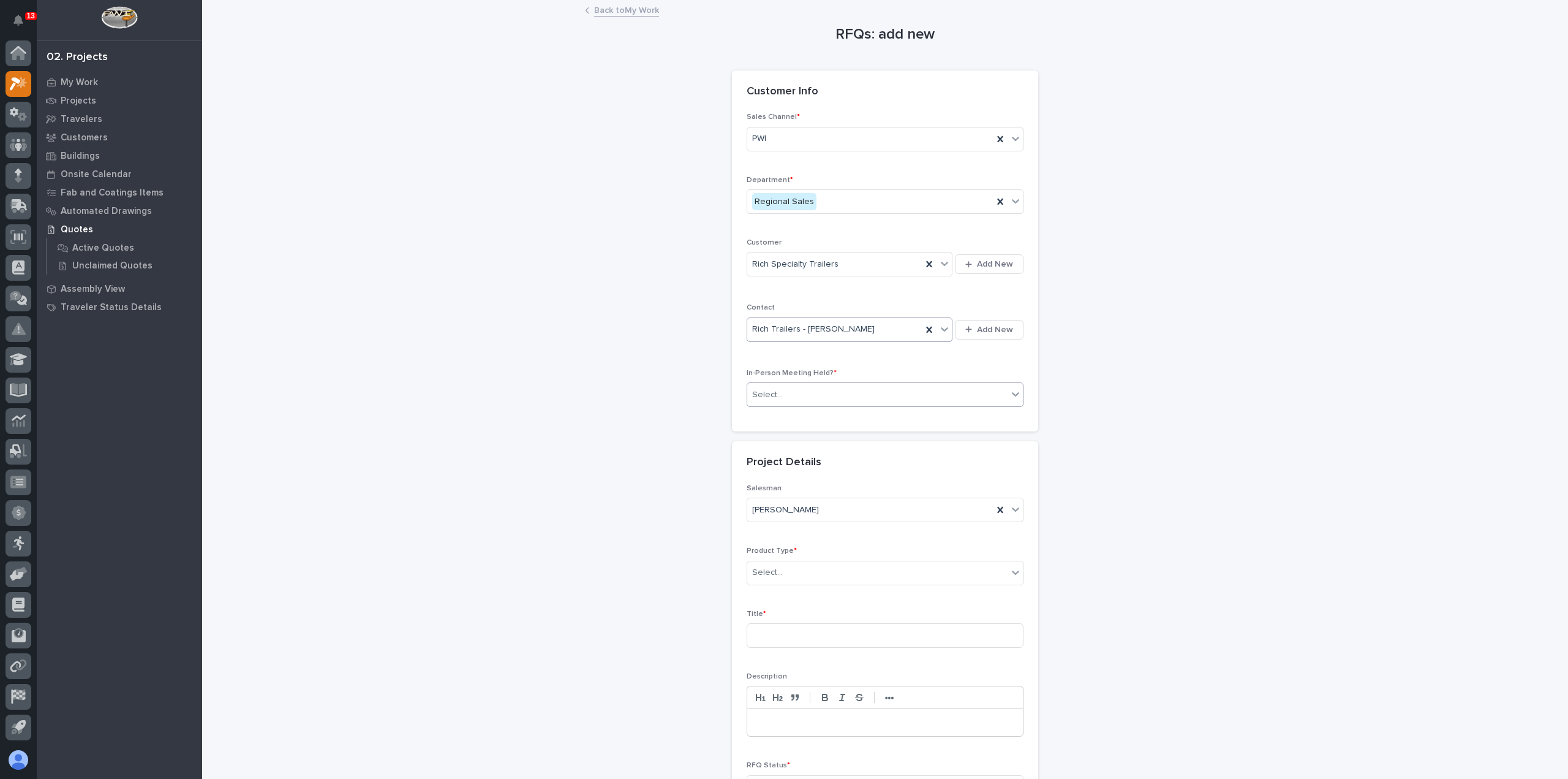
click at [830, 396] on div "Select..." at bounding box center [877, 394] width 260 height 20
click at [825, 430] on div "No" at bounding box center [880, 437] width 276 height 21
click at [811, 574] on div "Select..." at bounding box center [877, 572] width 260 height 20
click at [825, 733] on div "RV Components" at bounding box center [880, 734] width 276 height 21
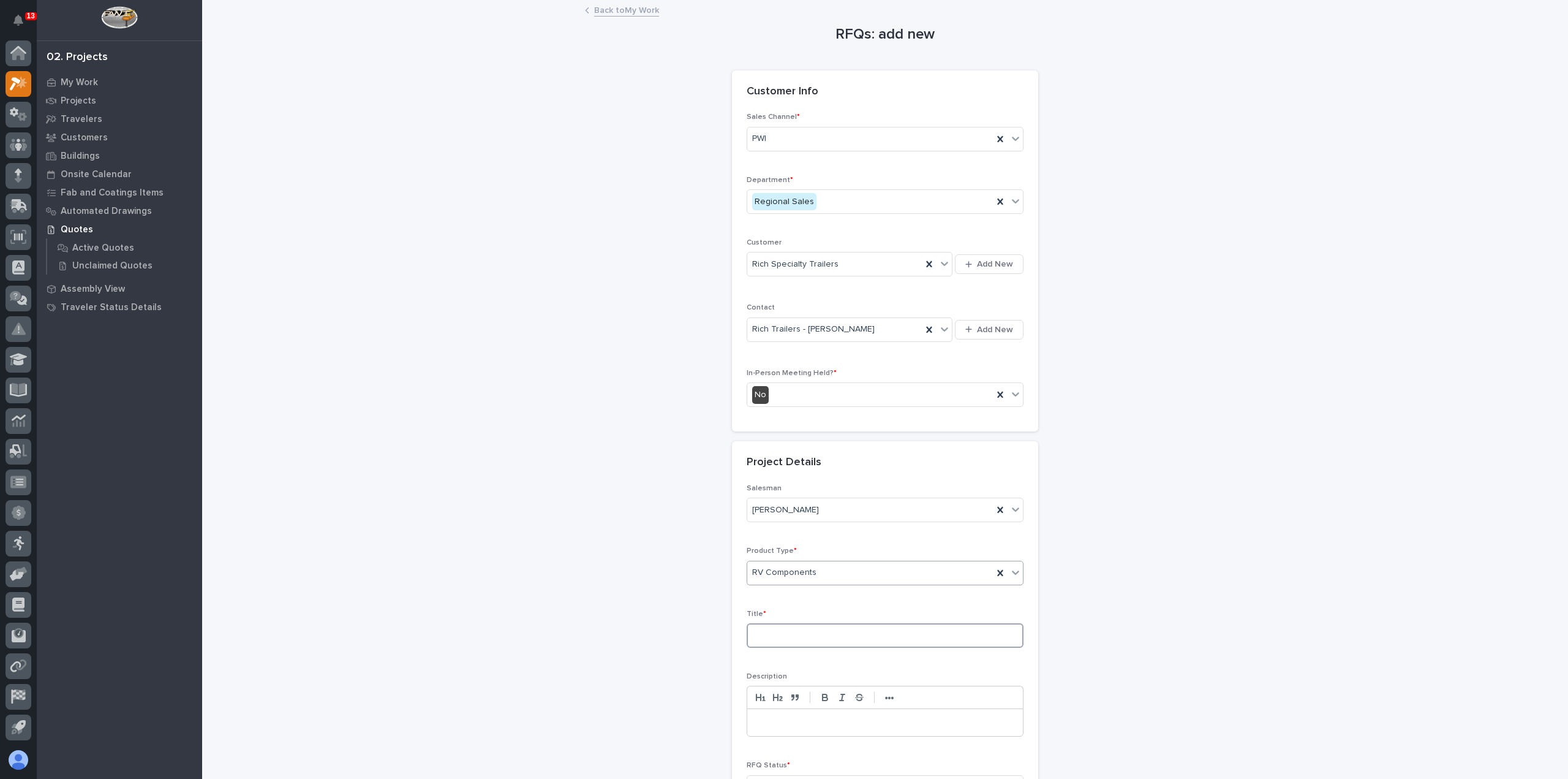
click at [785, 630] on input at bounding box center [885, 635] width 276 height 25
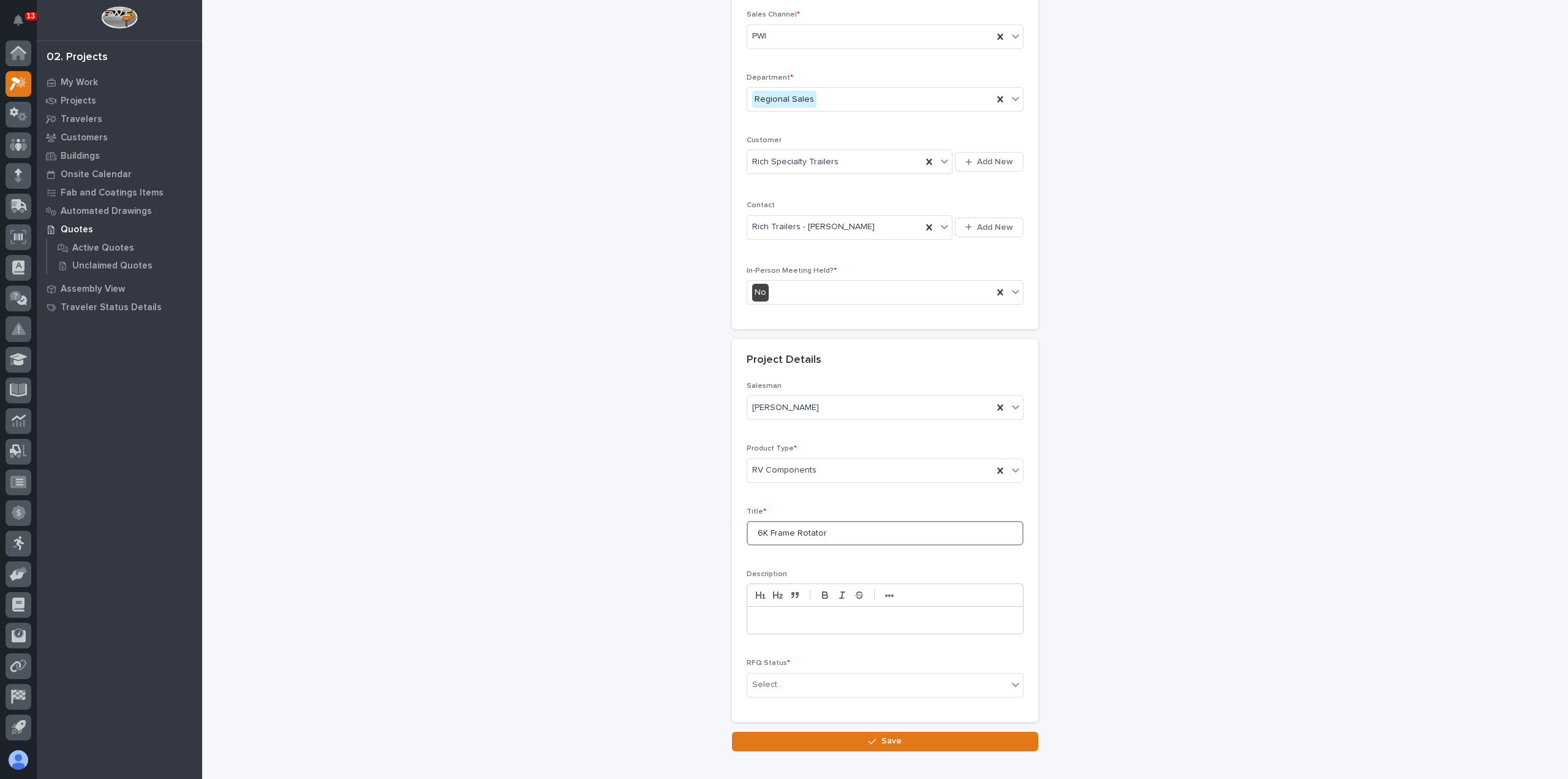
scroll to position [167, 0]
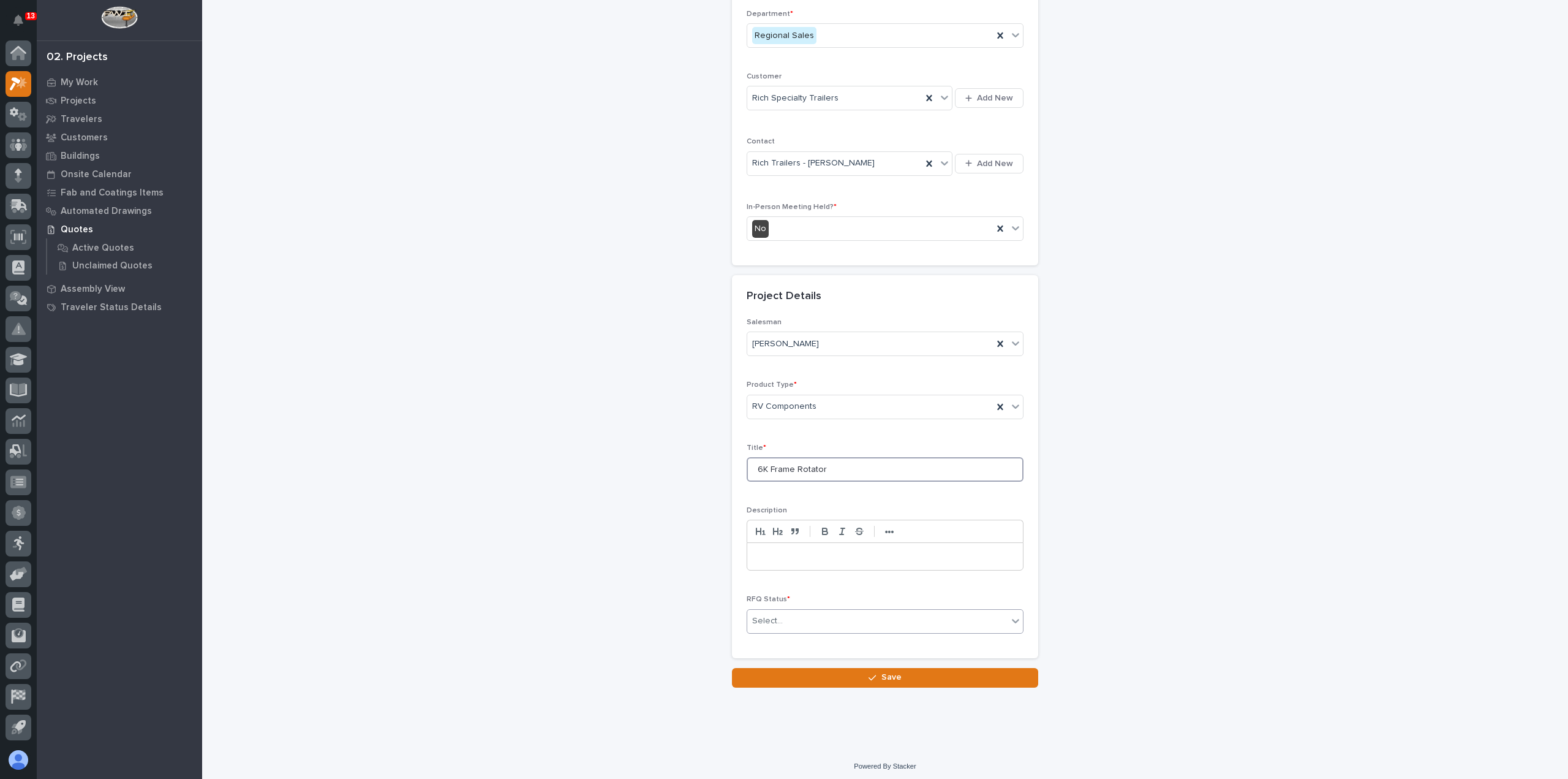
type input "6K Frame Rotator"
click at [783, 612] on div "Select..." at bounding box center [877, 620] width 260 height 20
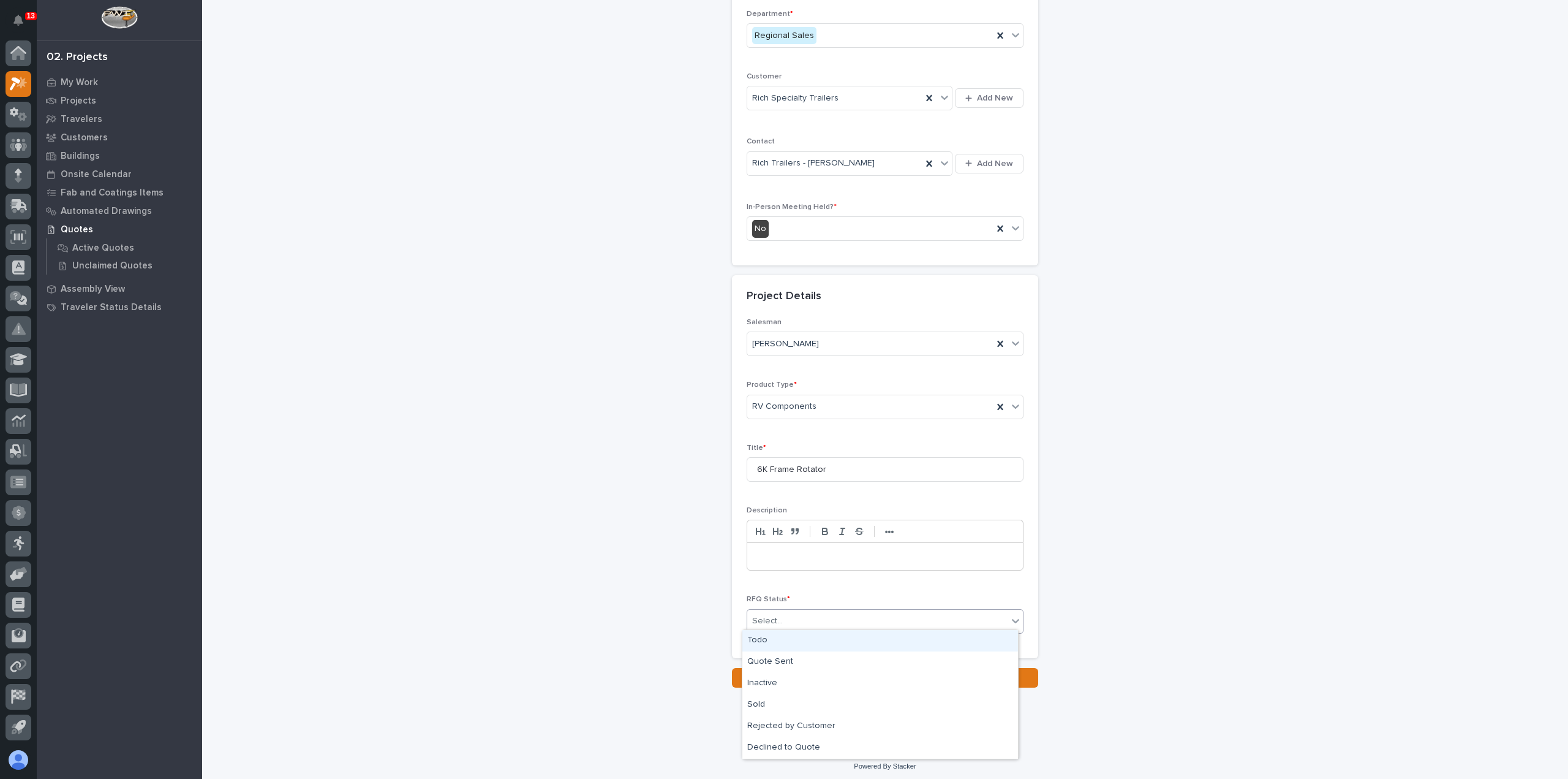
click at [781, 649] on div "Todo" at bounding box center [880, 640] width 276 height 21
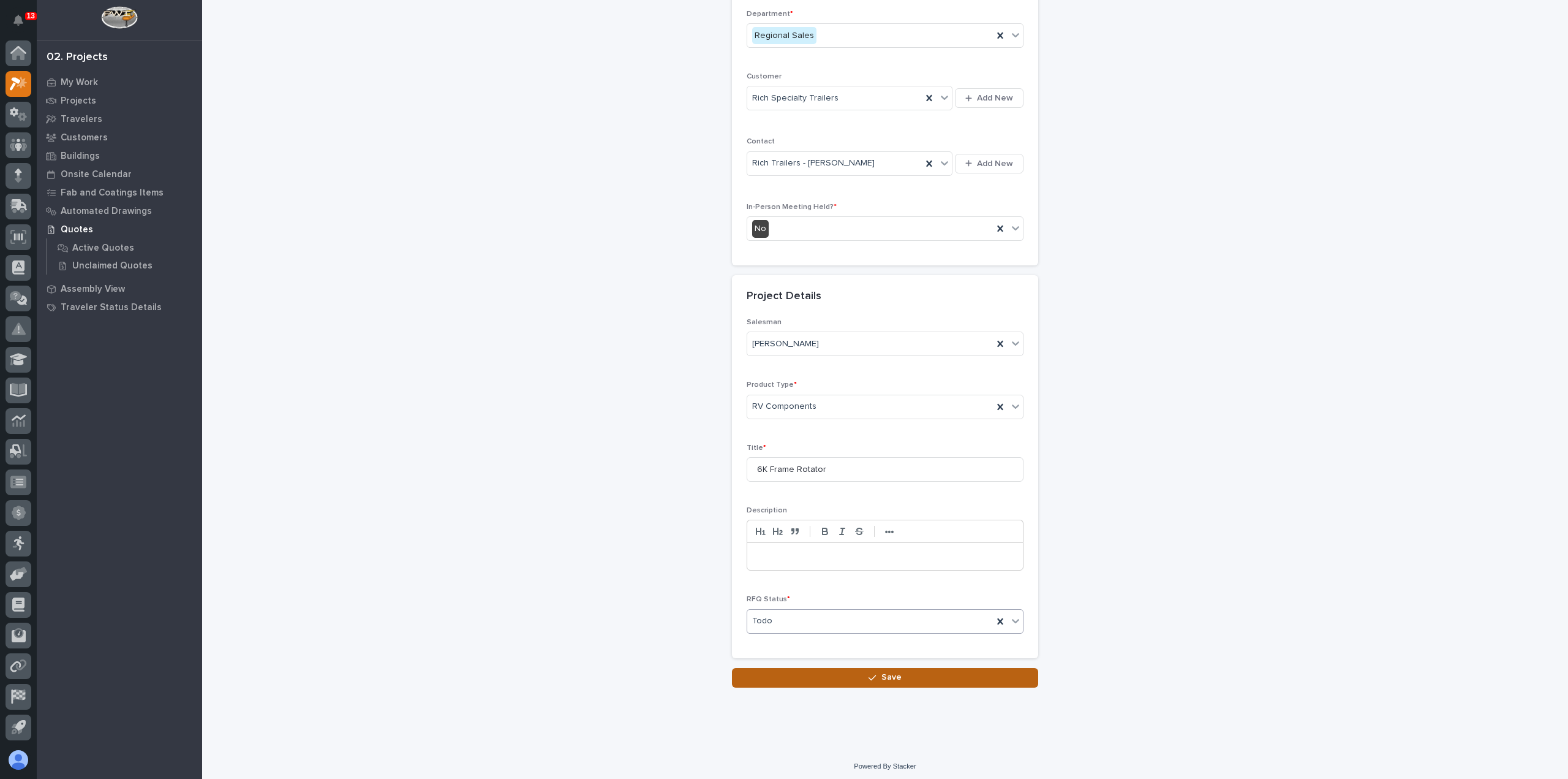
click at [791, 679] on button "Save" at bounding box center [885, 678] width 306 height 19
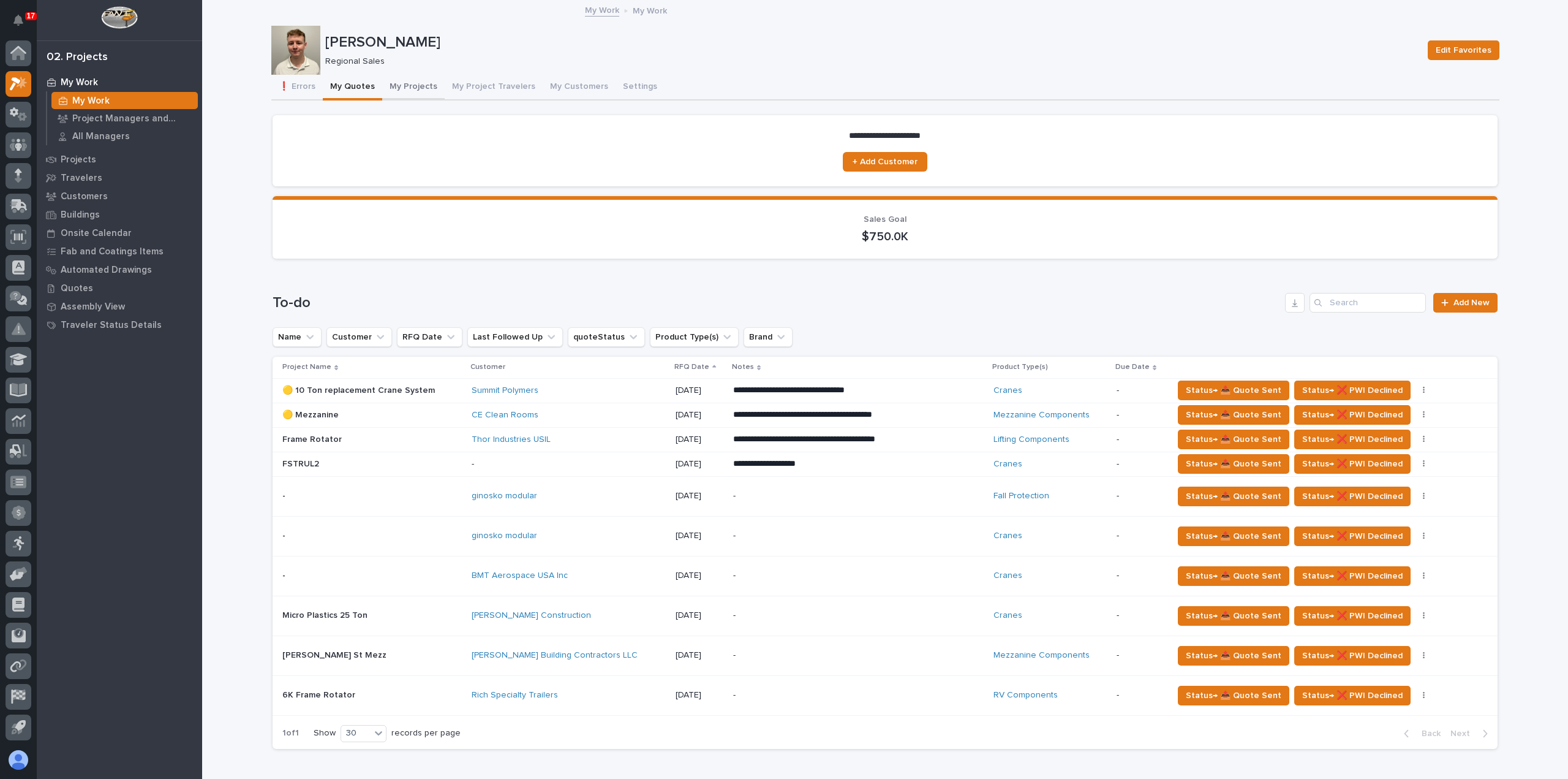
click at [412, 91] on button "My Projects" at bounding box center [413, 87] width 62 height 26
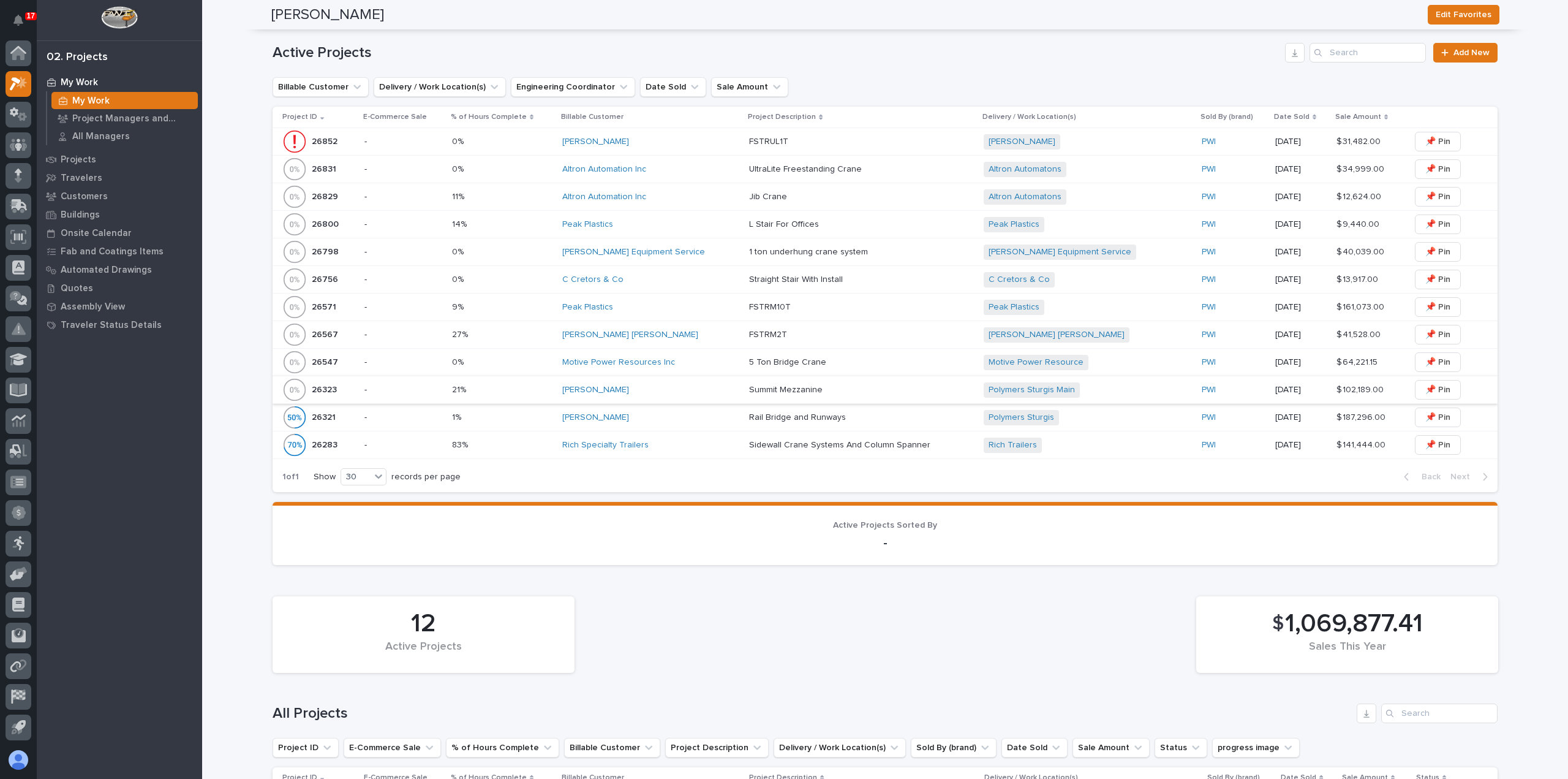
scroll to position [367, 0]
click at [674, 421] on div "[PERSON_NAME]" at bounding box center [651, 418] width 177 height 11
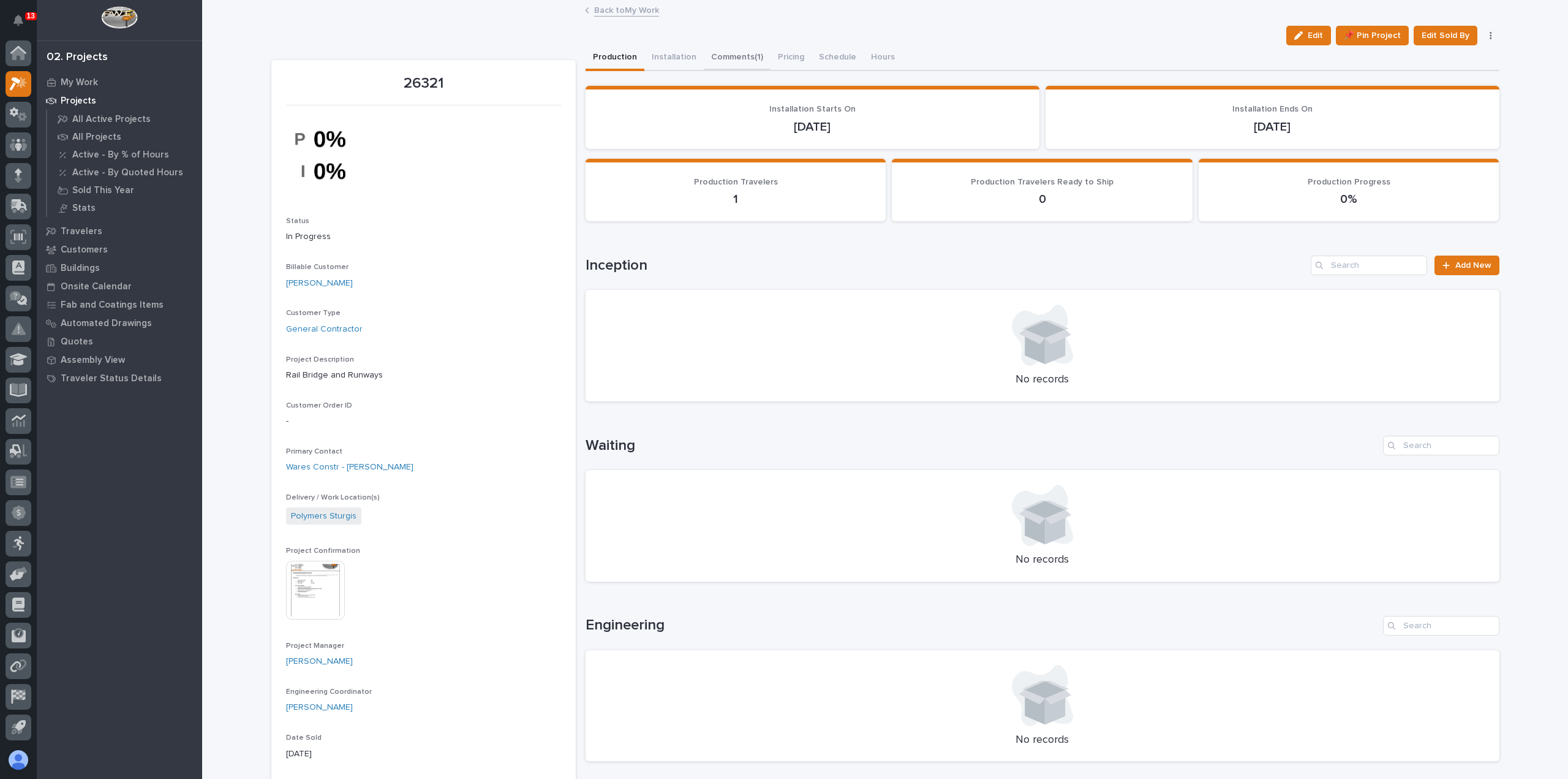
click at [735, 60] on button "Comments (1)" at bounding box center [738, 57] width 67 height 26
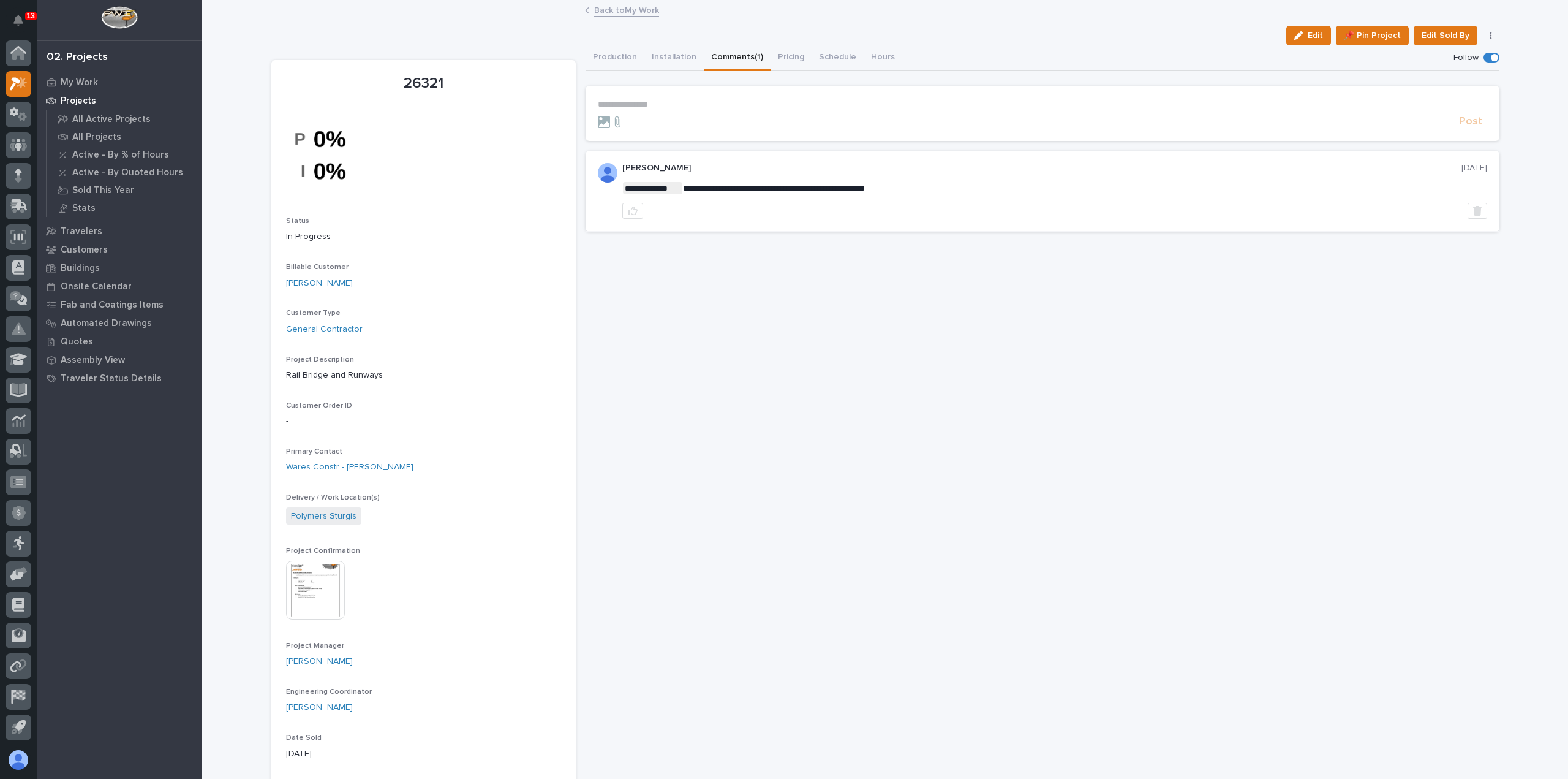
click at [625, 6] on link "Back to My Work" at bounding box center [627, 10] width 65 height 14
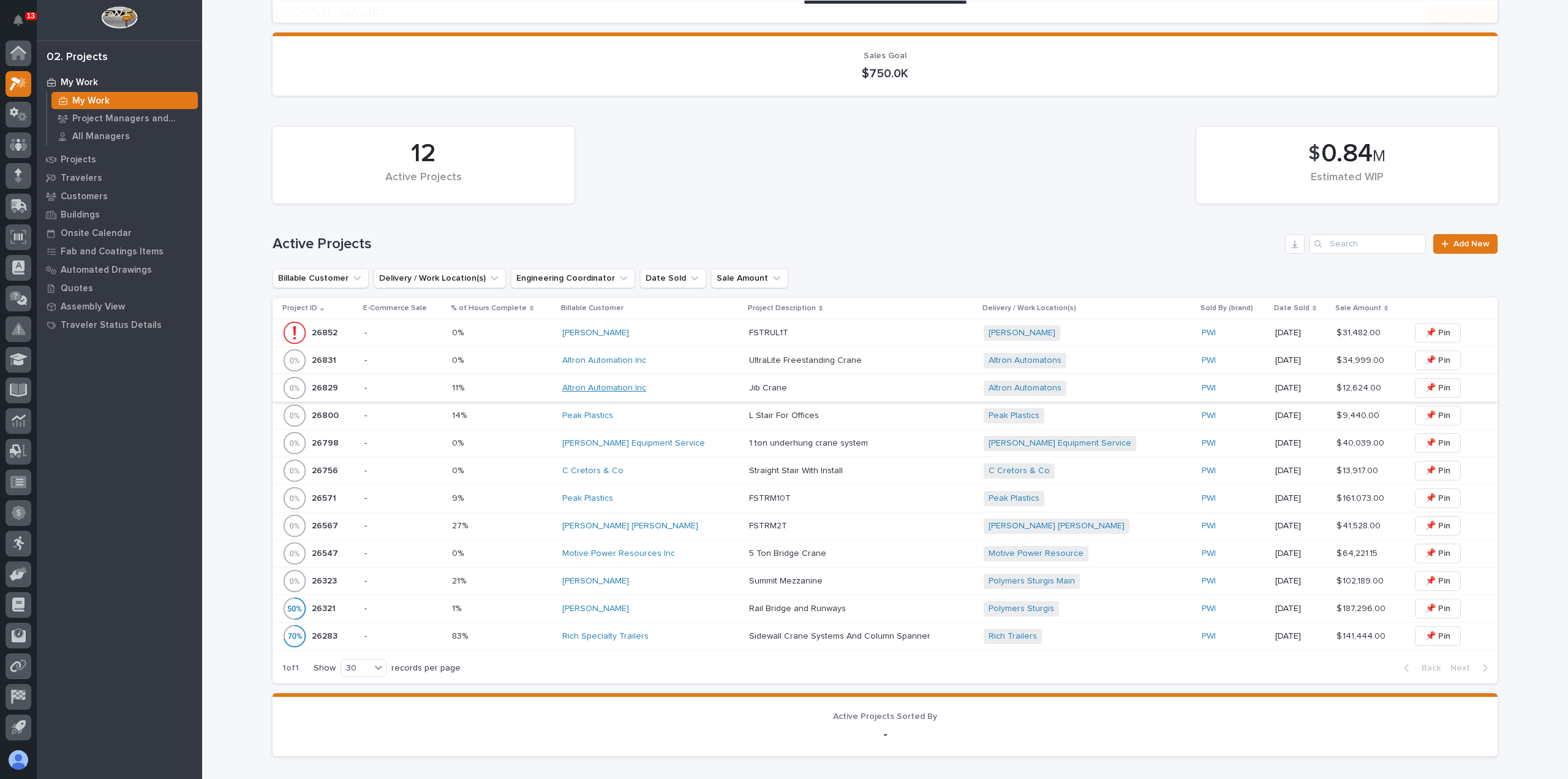
scroll to position [184, 0]
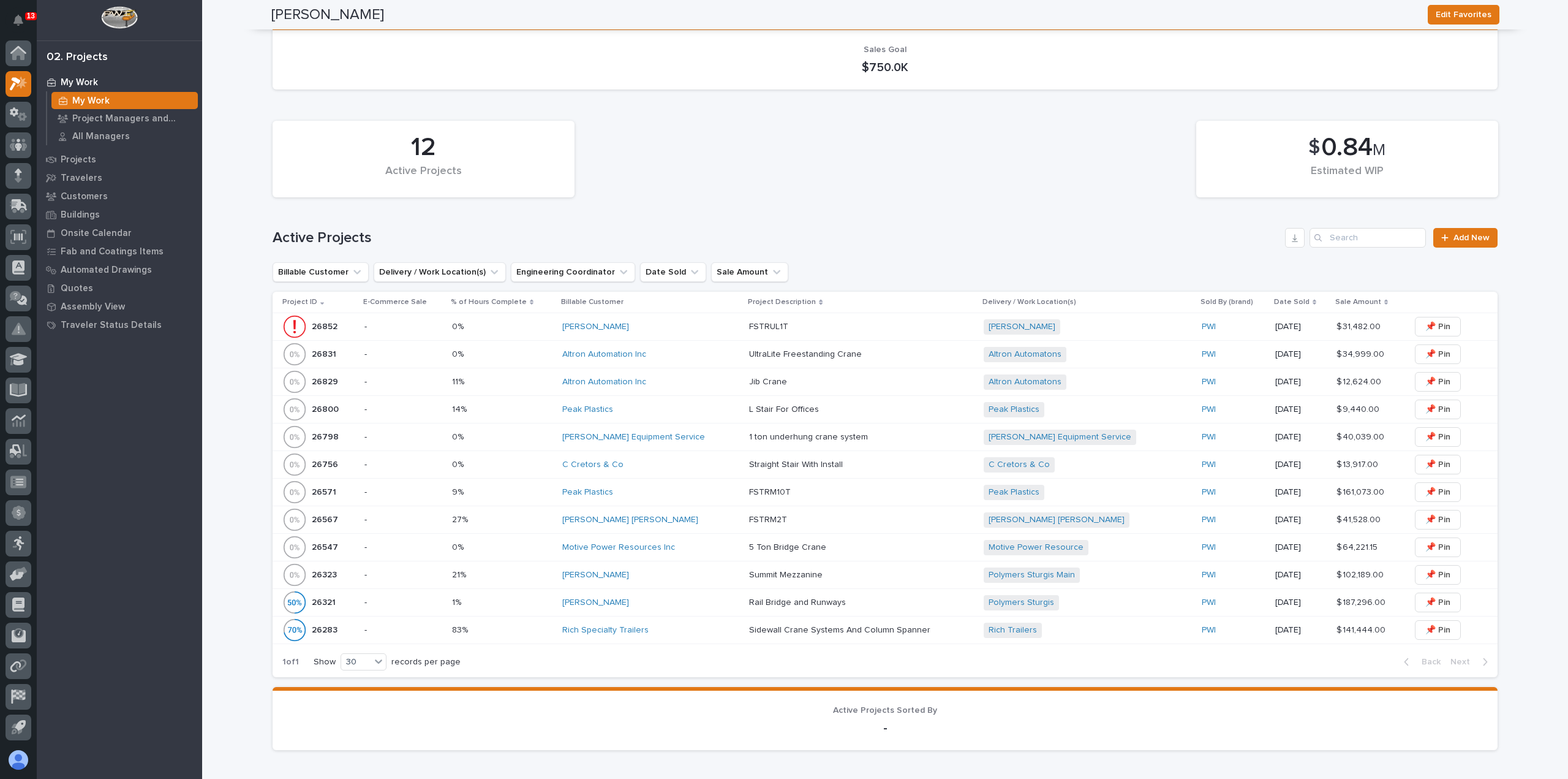
click at [645, 606] on div "[PERSON_NAME]" at bounding box center [651, 602] width 177 height 20
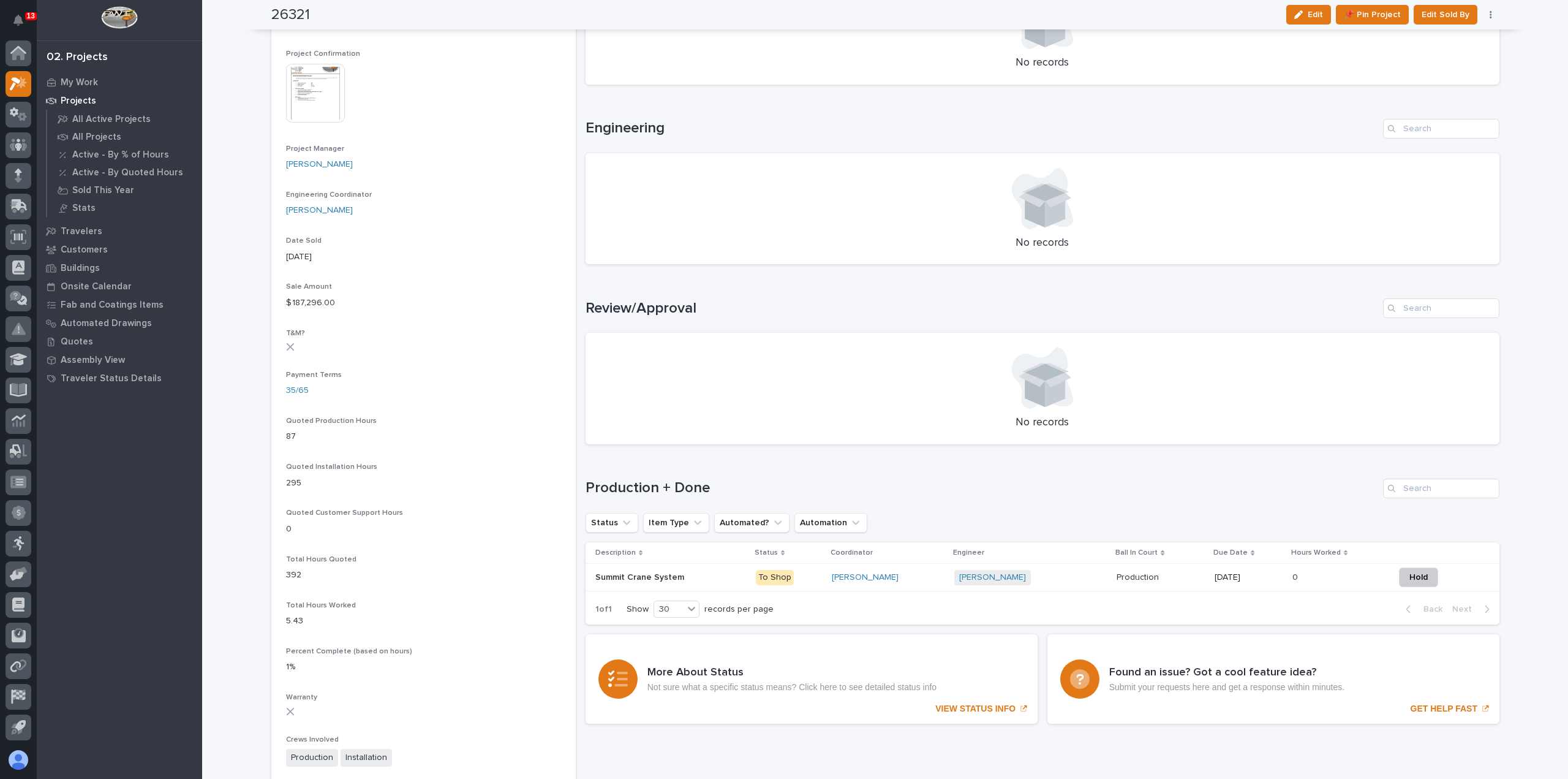
scroll to position [551, 0]
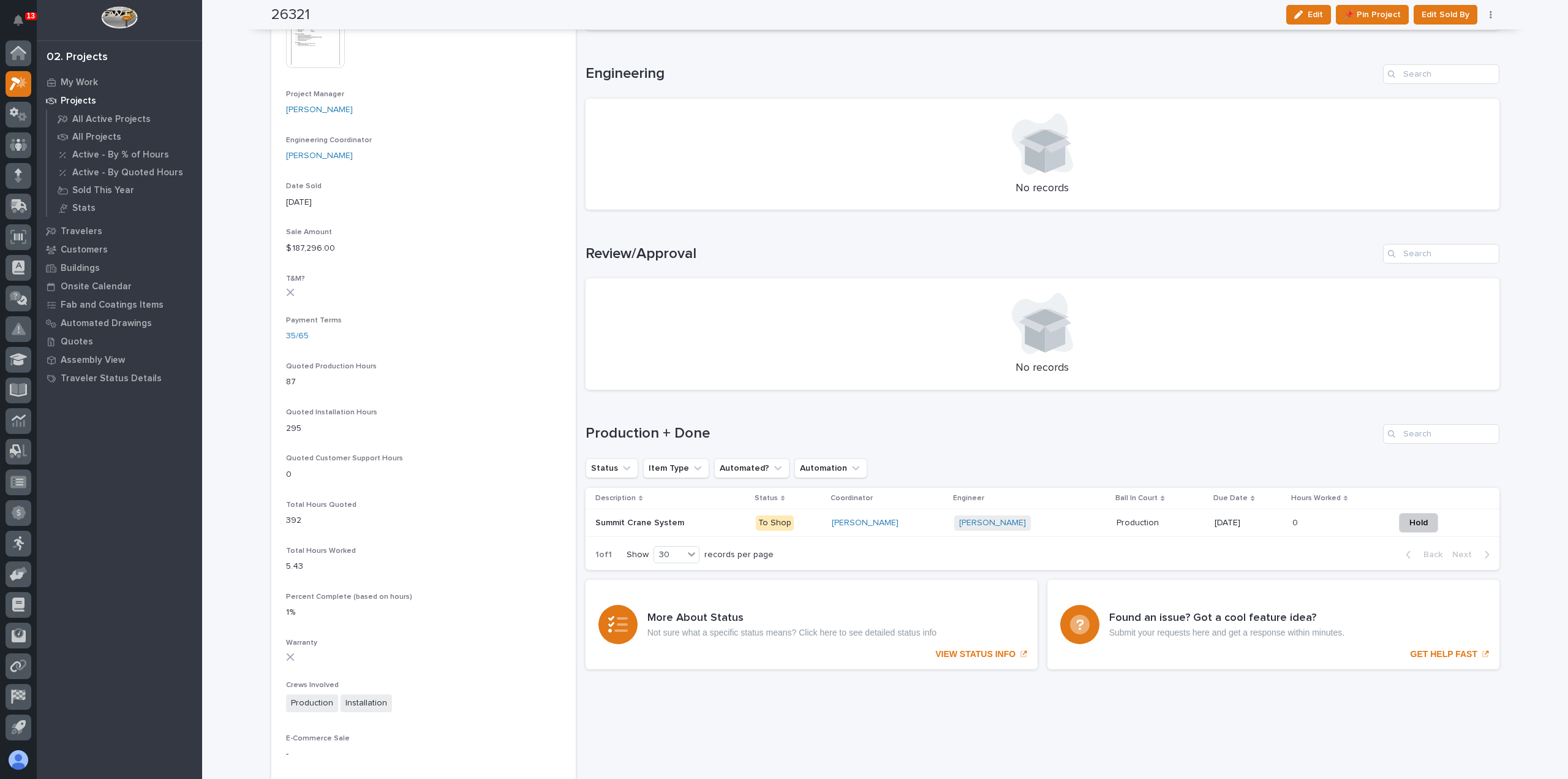
click at [896, 522] on div "[PERSON_NAME]" at bounding box center [889, 523] width 113 height 11
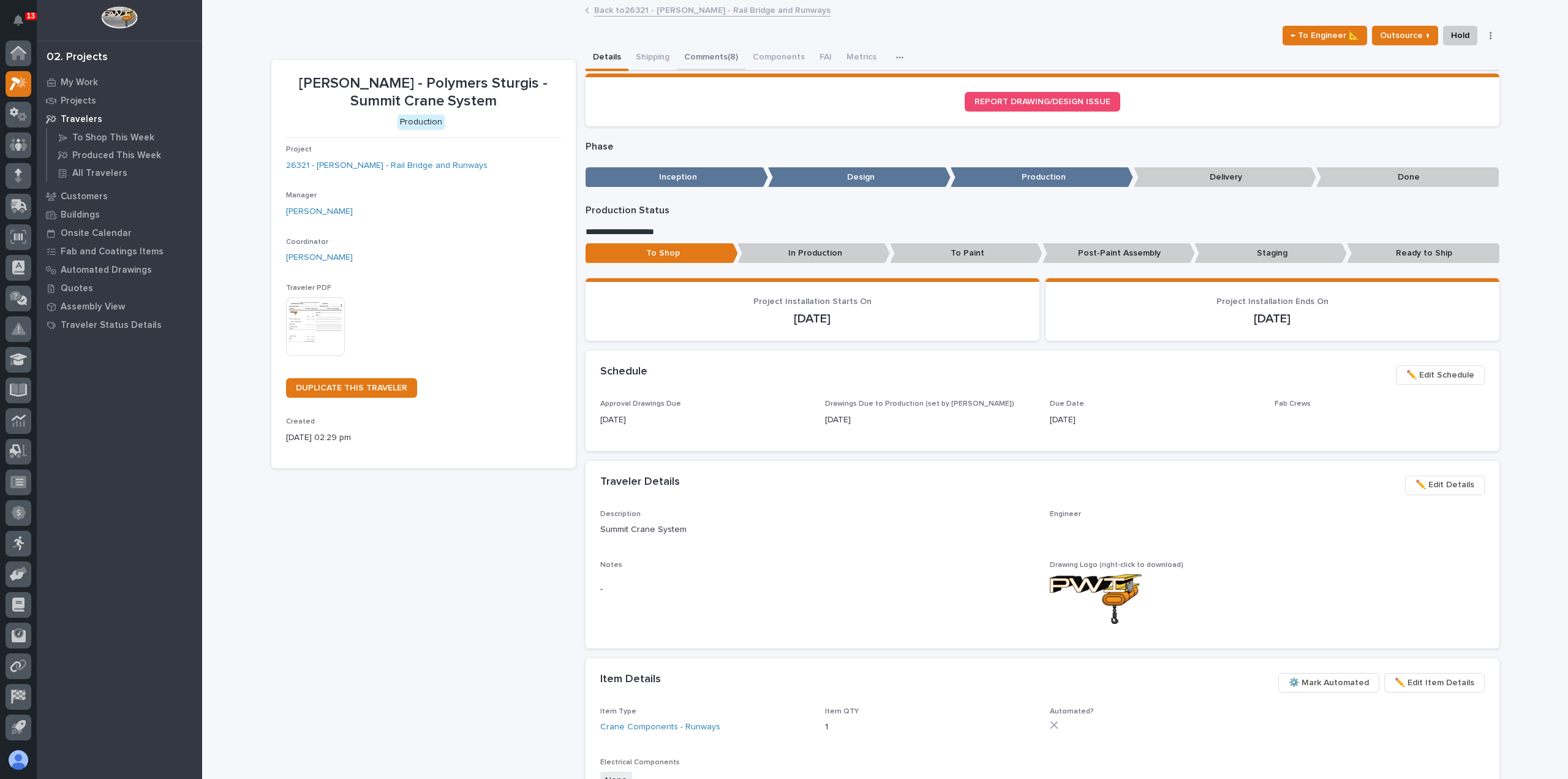
click at [719, 56] on button "Comments (8)" at bounding box center [712, 57] width 69 height 26
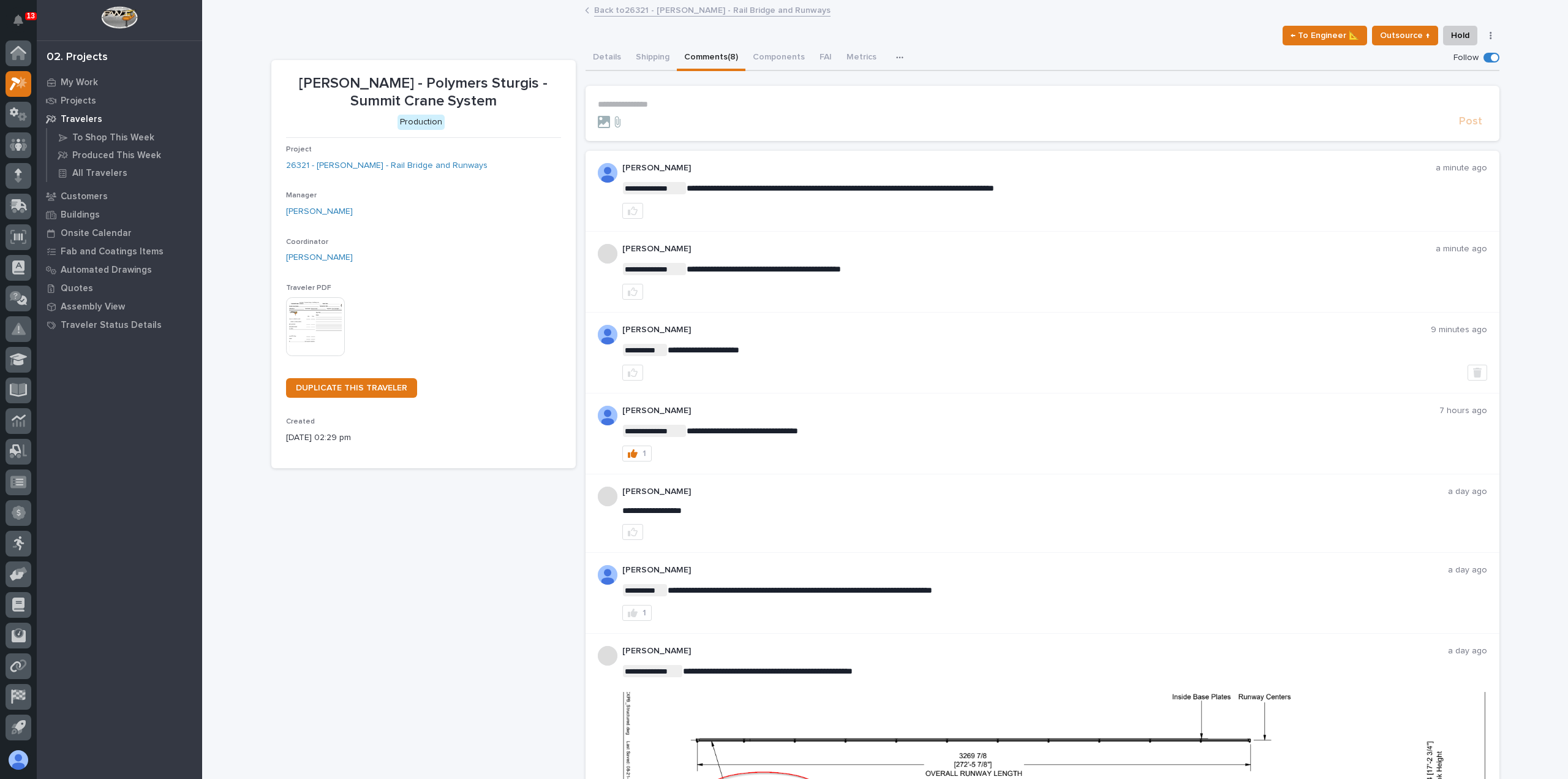
click at [769, 102] on p "**********" at bounding box center [1043, 104] width 890 height 11
click at [704, 7] on link "Back to 26321 - [PERSON_NAME] - Rail Bridge and Runways" at bounding box center [712, 10] width 236 height 14
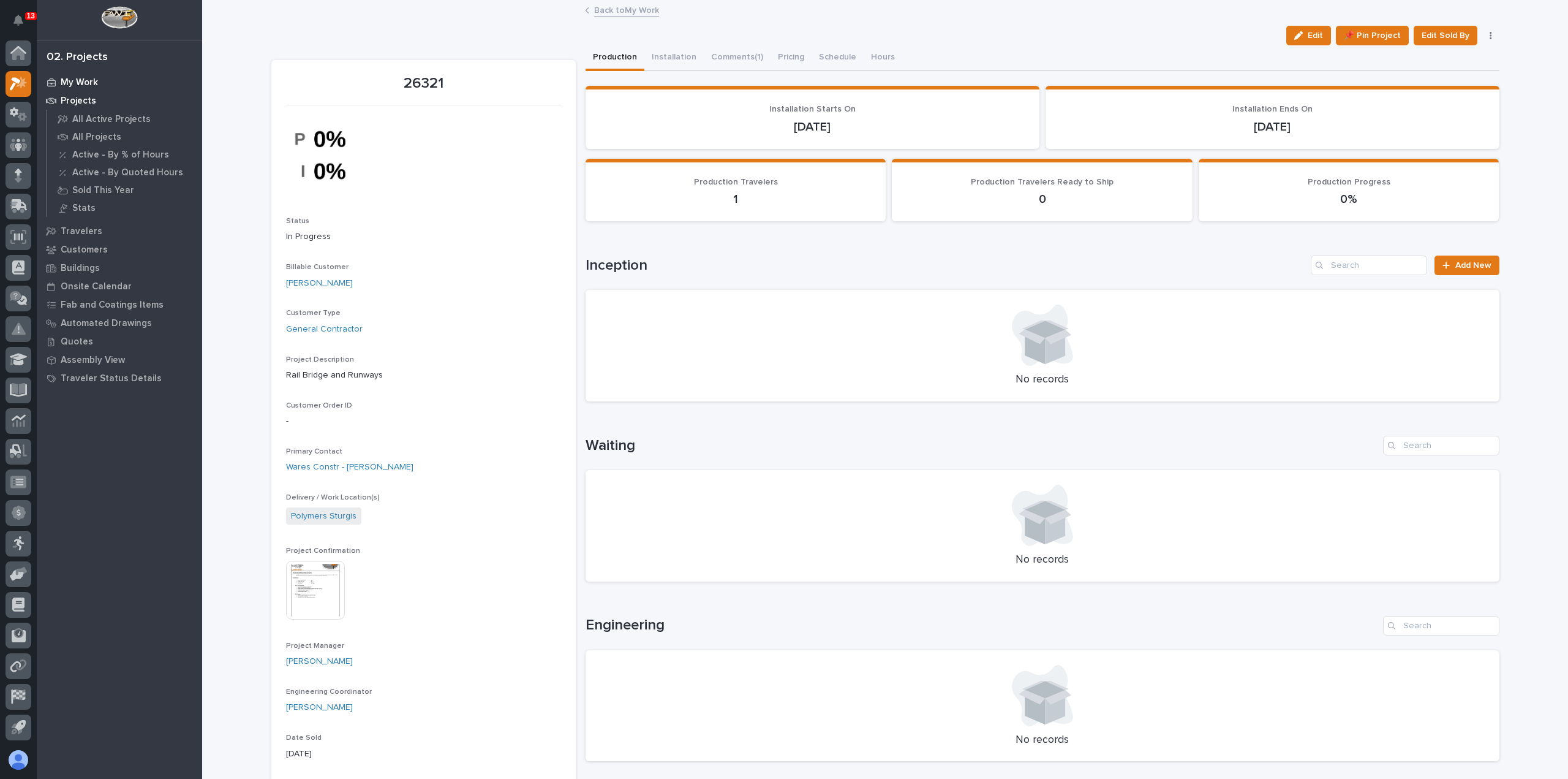
click at [89, 79] on p "My Work" at bounding box center [78, 83] width 37 height 11
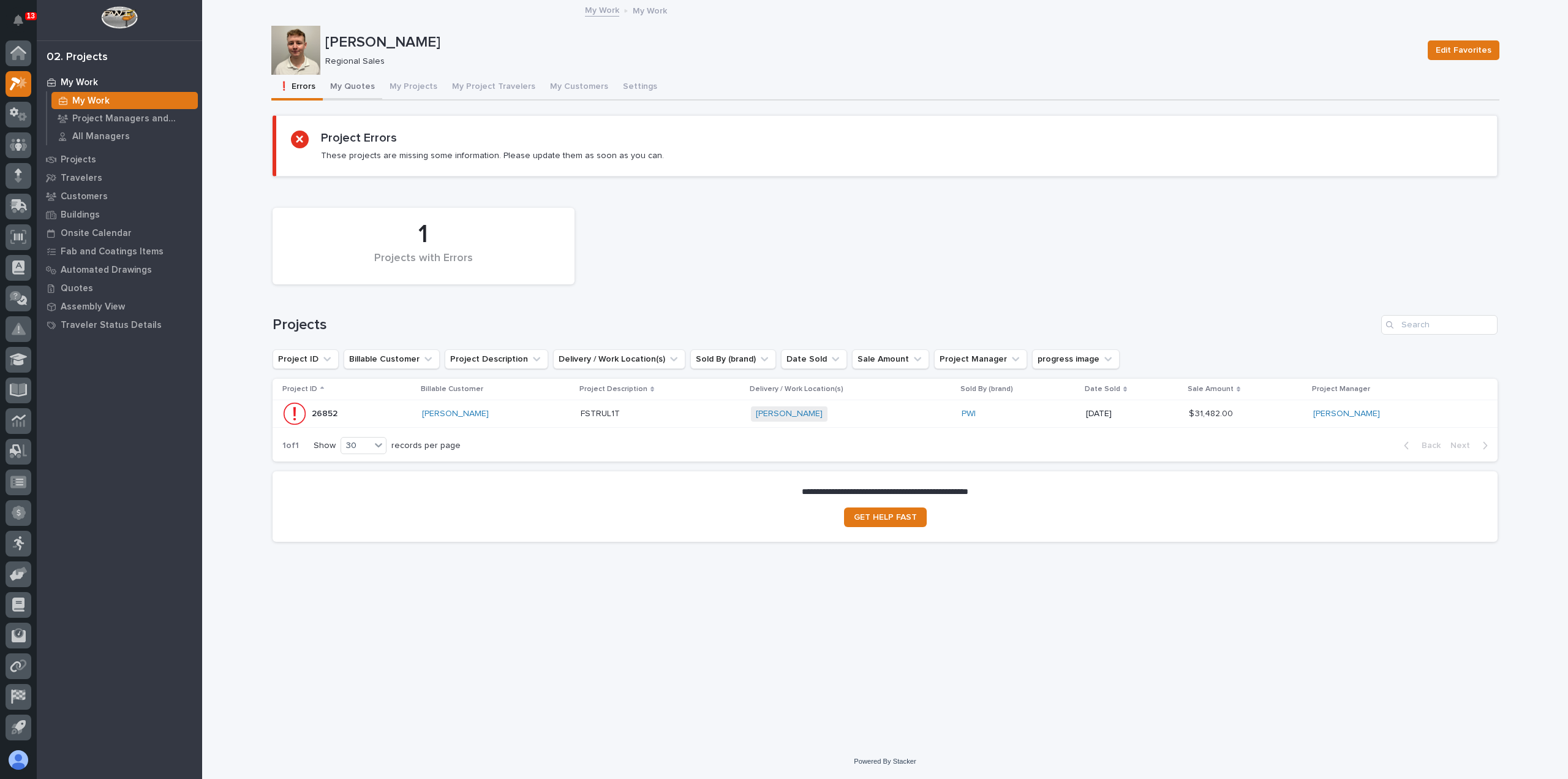
click at [352, 86] on button "My Quotes" at bounding box center [352, 87] width 59 height 26
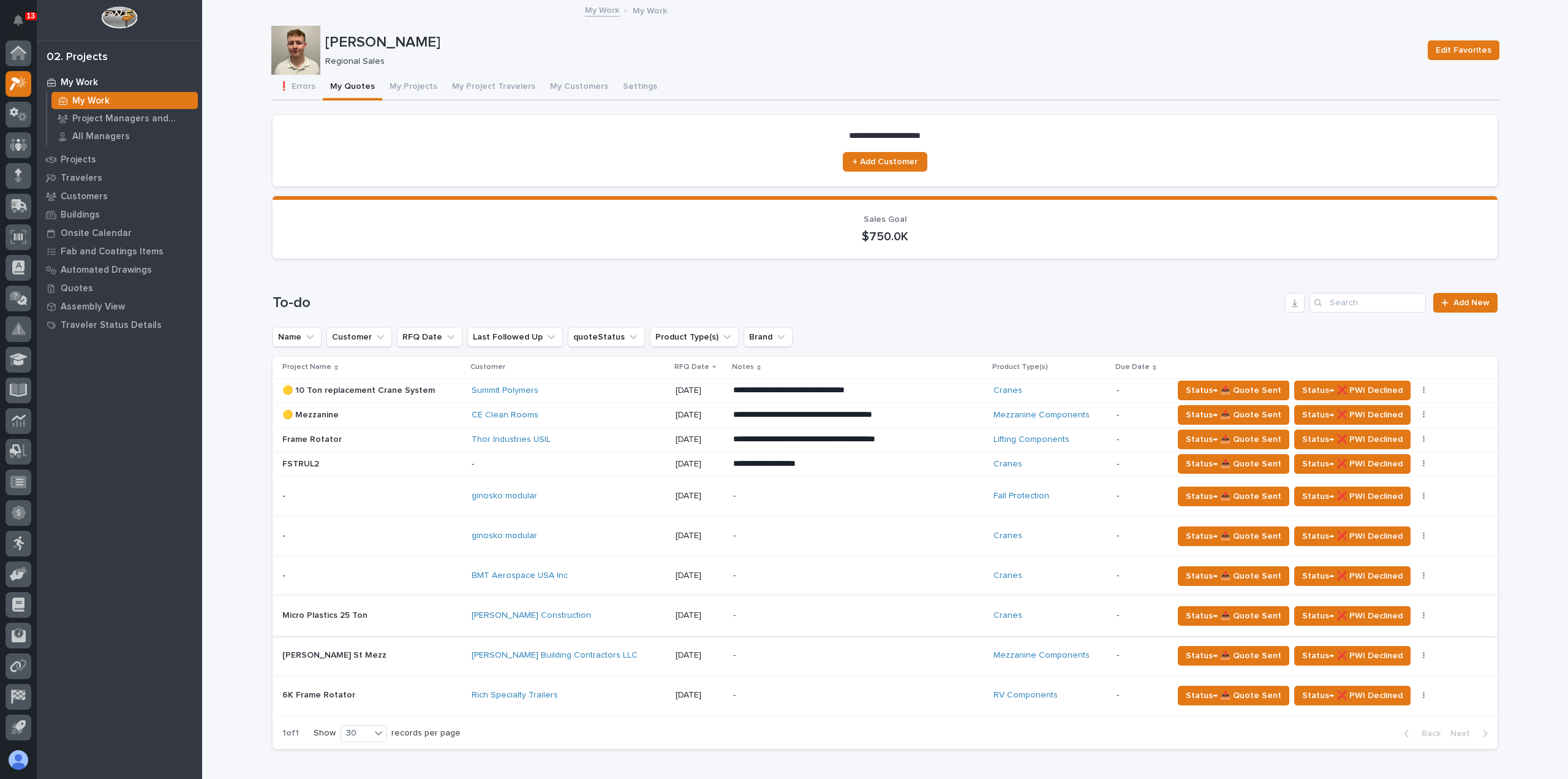
scroll to position [184, 0]
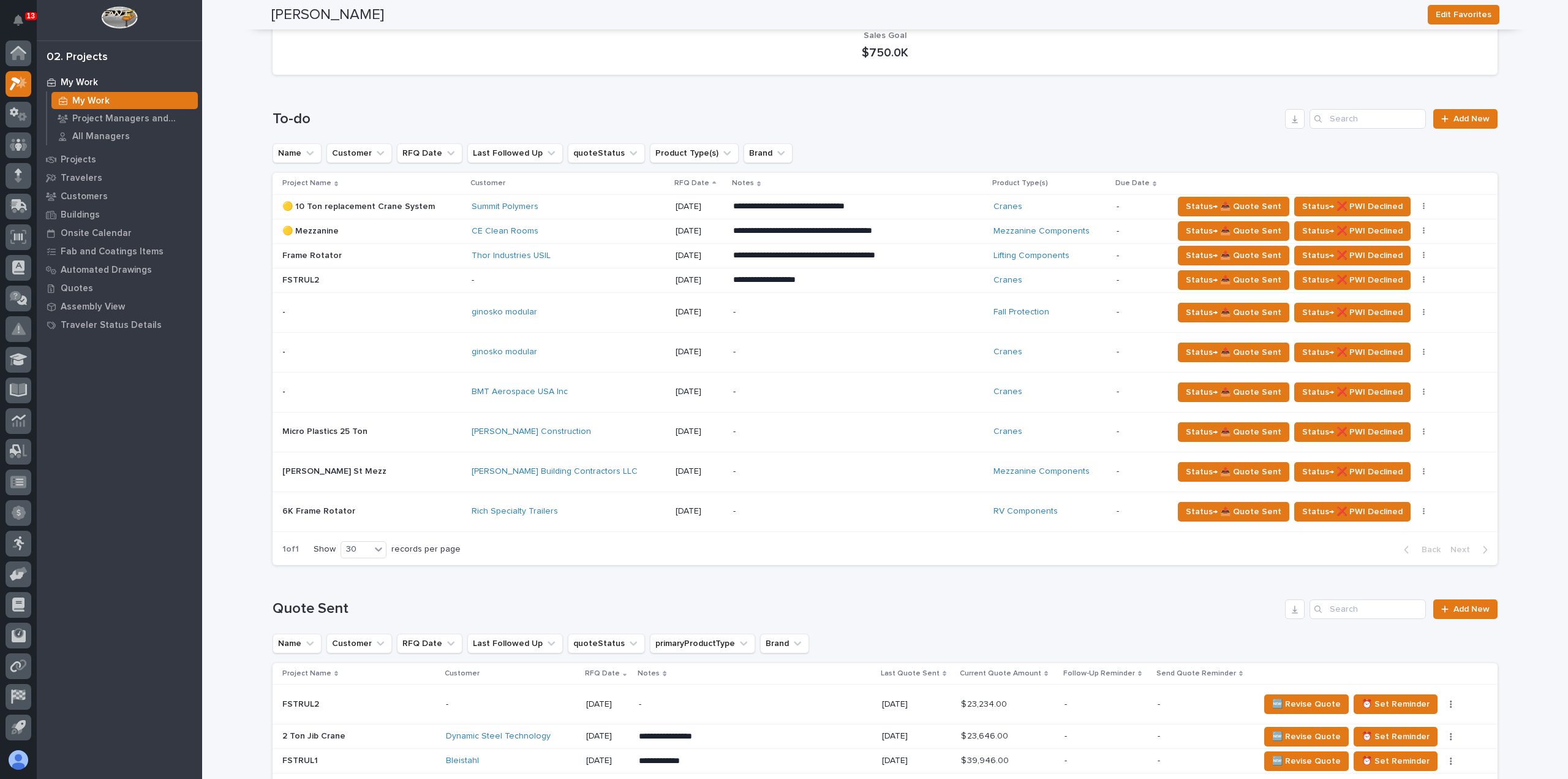
click at [810, 469] on p "-" at bounding box center [840, 471] width 214 height 11
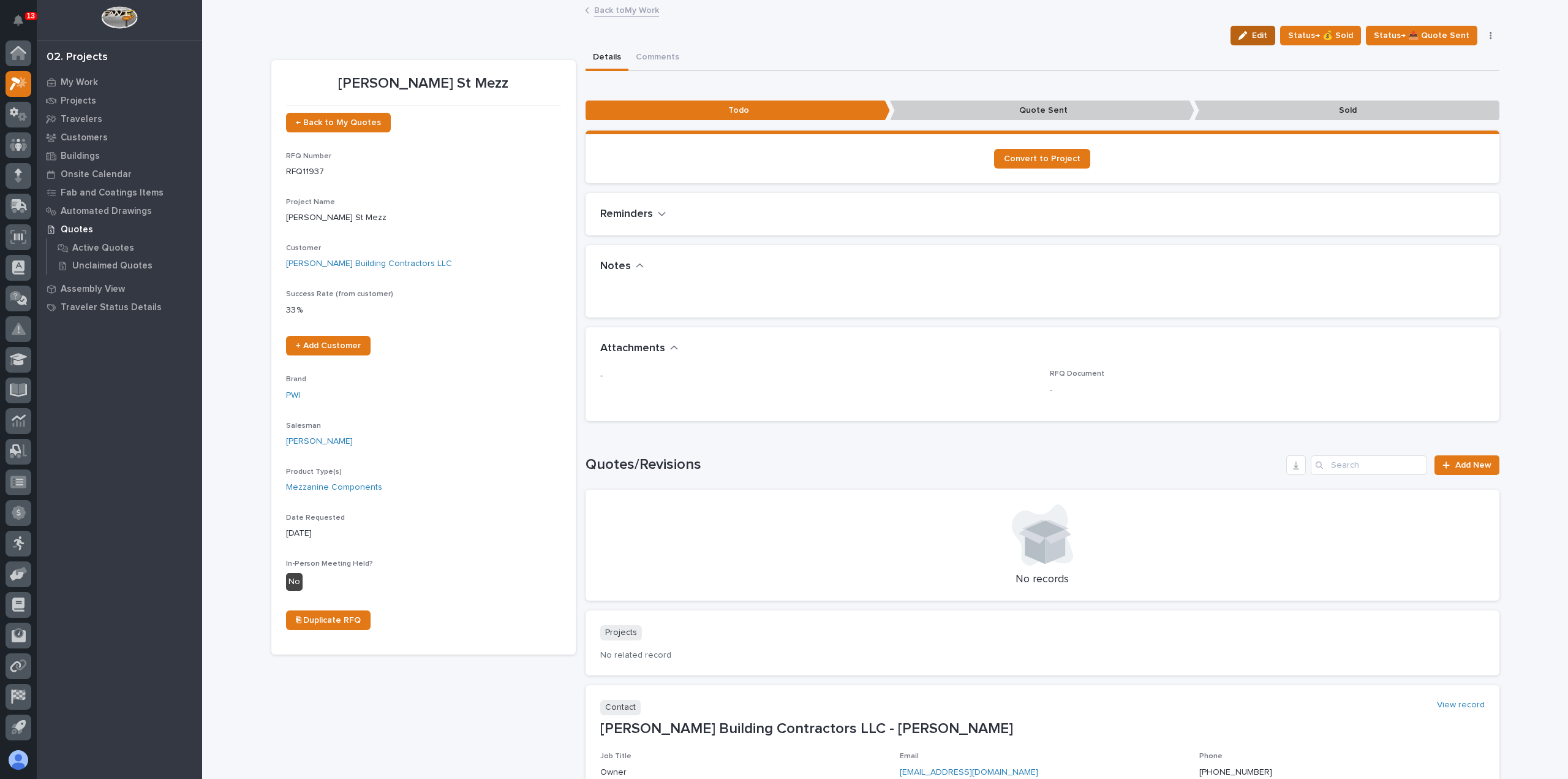
click at [1246, 42] on button "Edit" at bounding box center [1252, 35] width 45 height 19
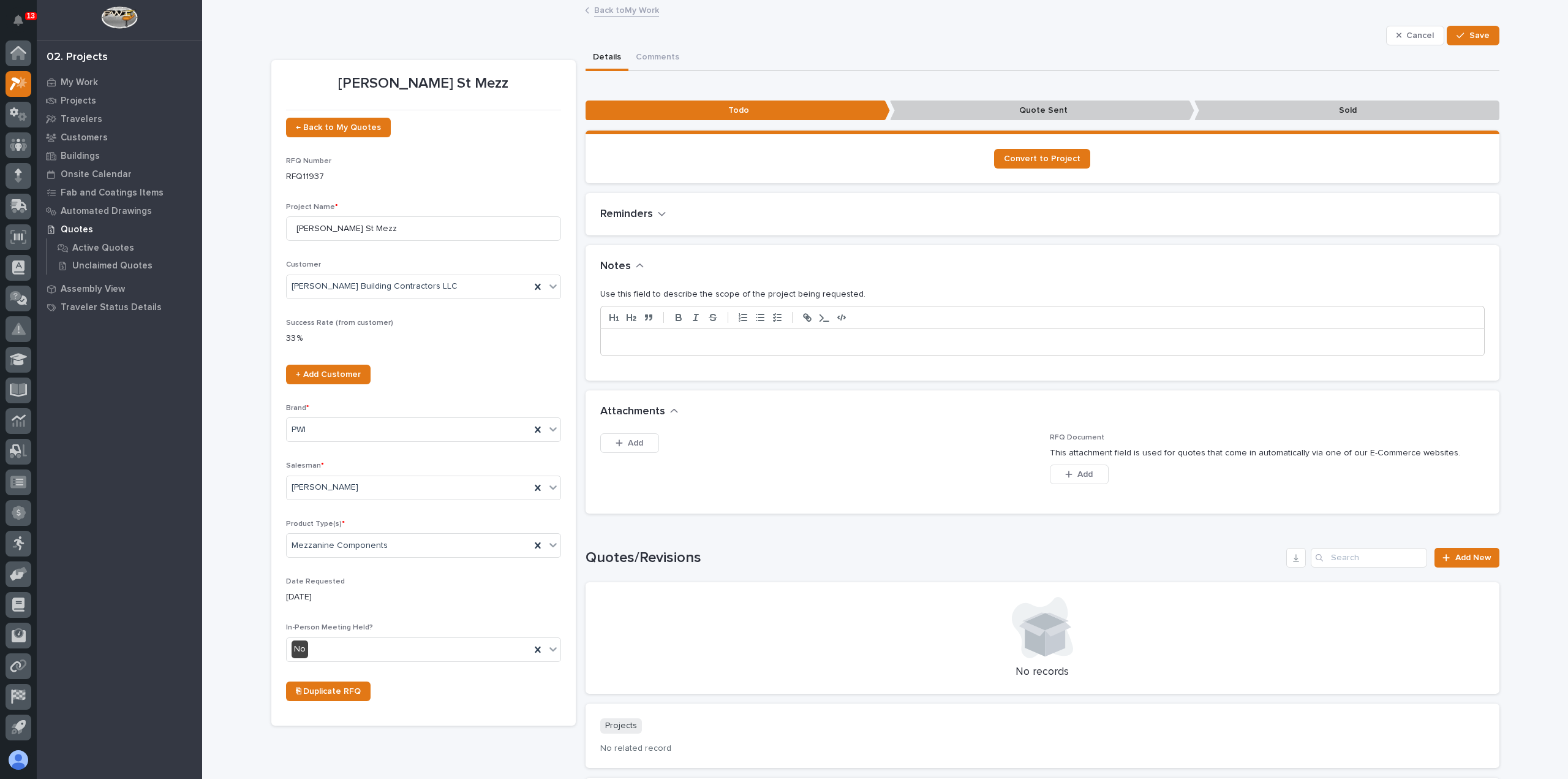
click at [779, 352] on div at bounding box center [1042, 343] width 883 height 27
click at [795, 337] on p "**********" at bounding box center [1043, 343] width 865 height 12
click at [1479, 36] on span "Save" at bounding box center [1479, 35] width 20 height 11
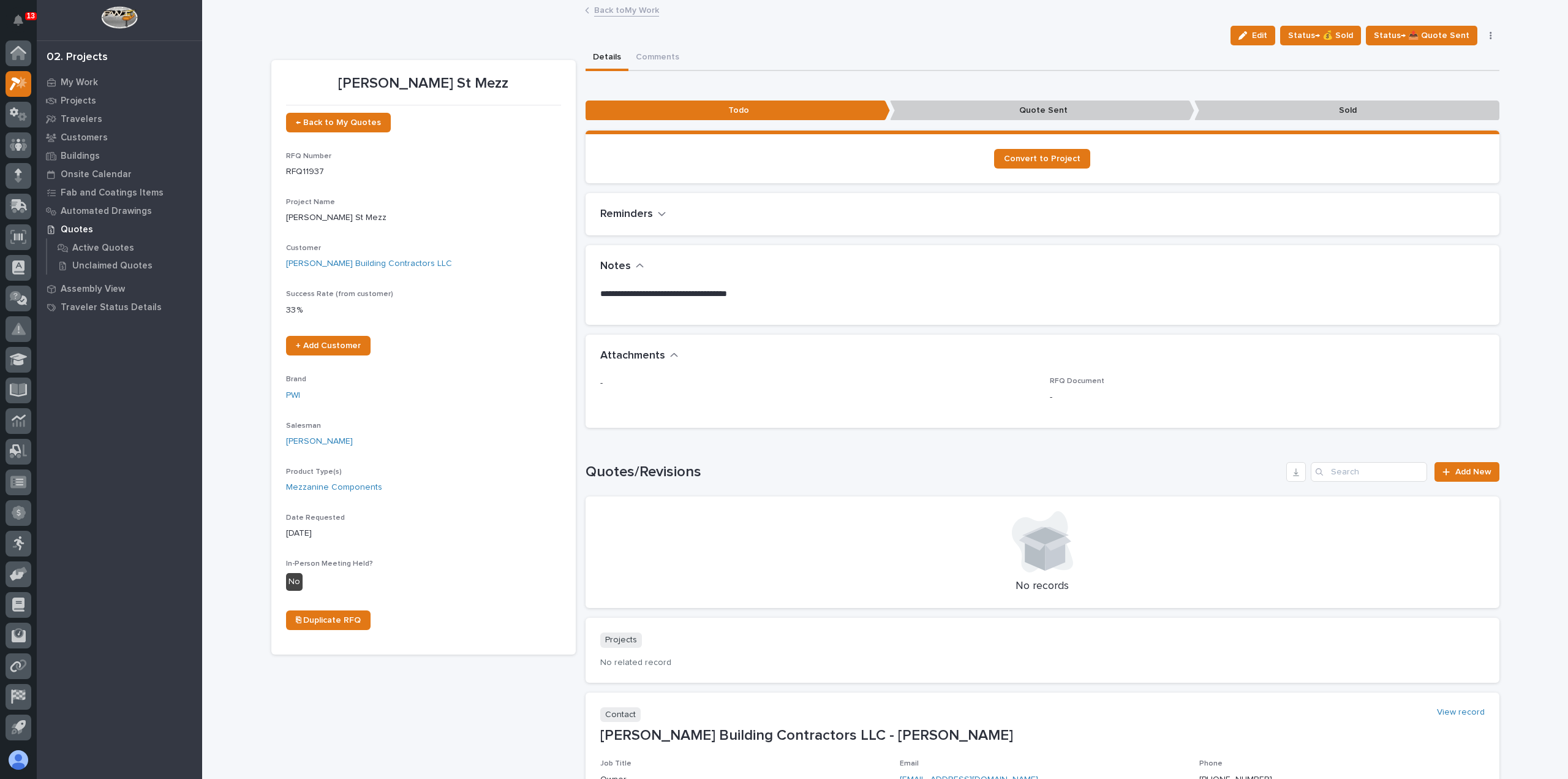
click at [607, 12] on link "Back to My Work" at bounding box center [627, 10] width 65 height 14
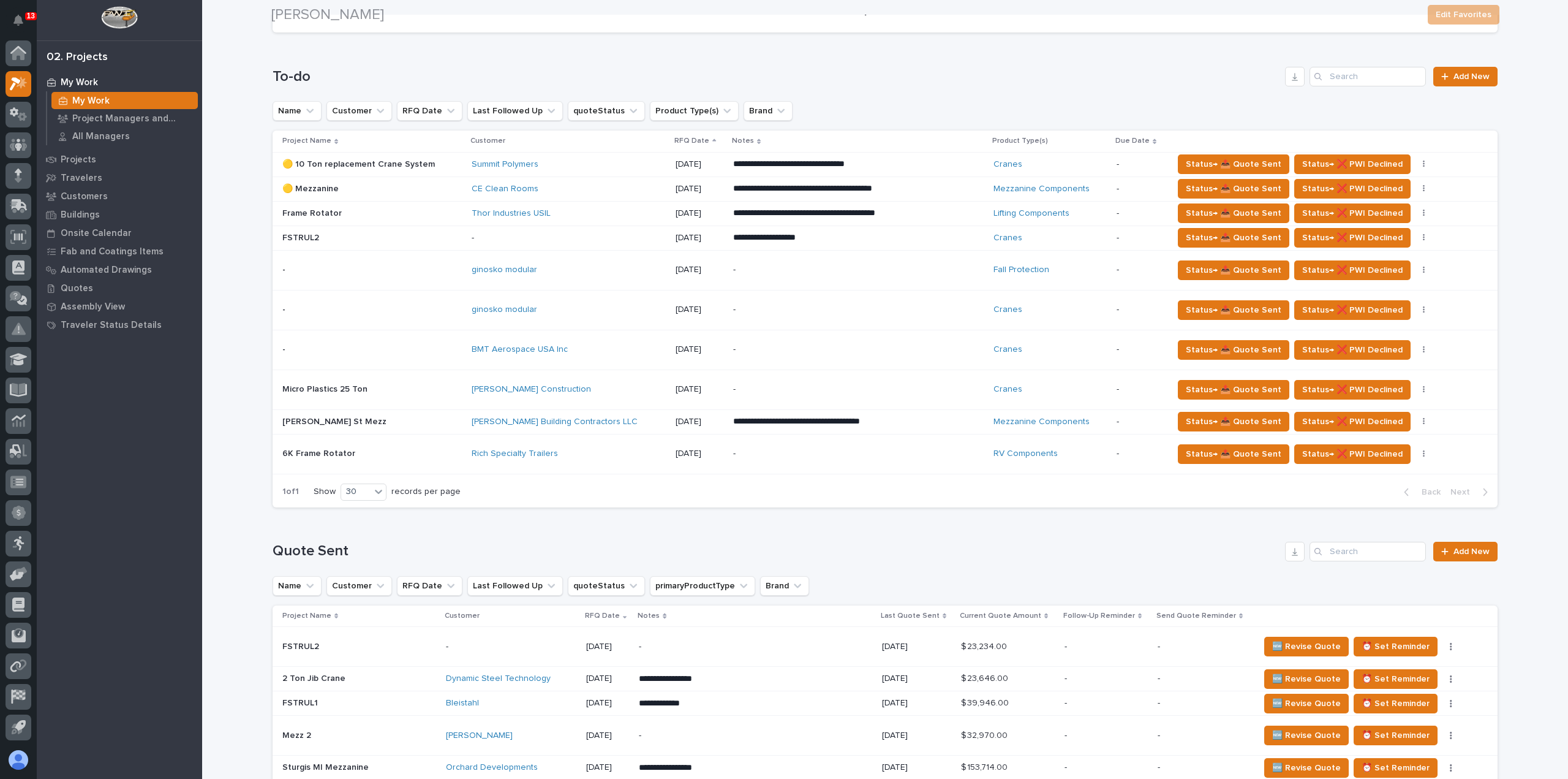
scroll to position [245, 0]
